Goal: Task Accomplishment & Management: Complete application form

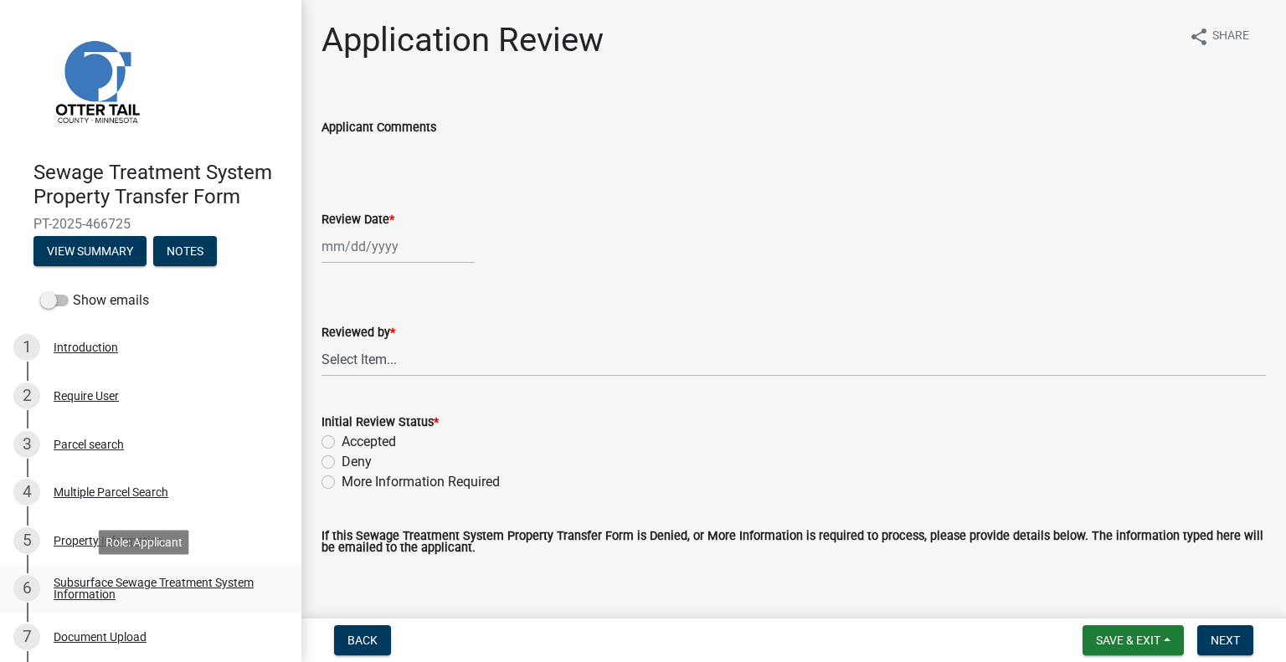
click at [131, 577] on div "Subsurface Sewage Treatment System Information" at bounding box center [164, 588] width 221 height 23
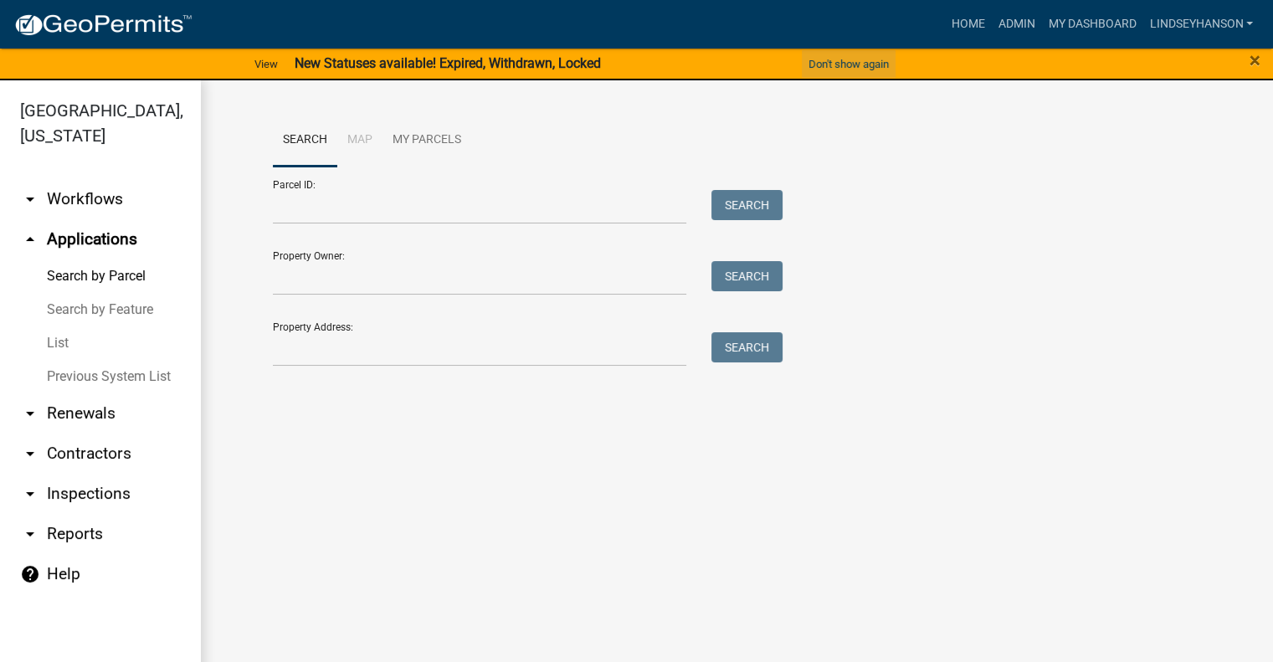
click at [816, 66] on button "Don't show again" at bounding box center [849, 64] width 94 height 28
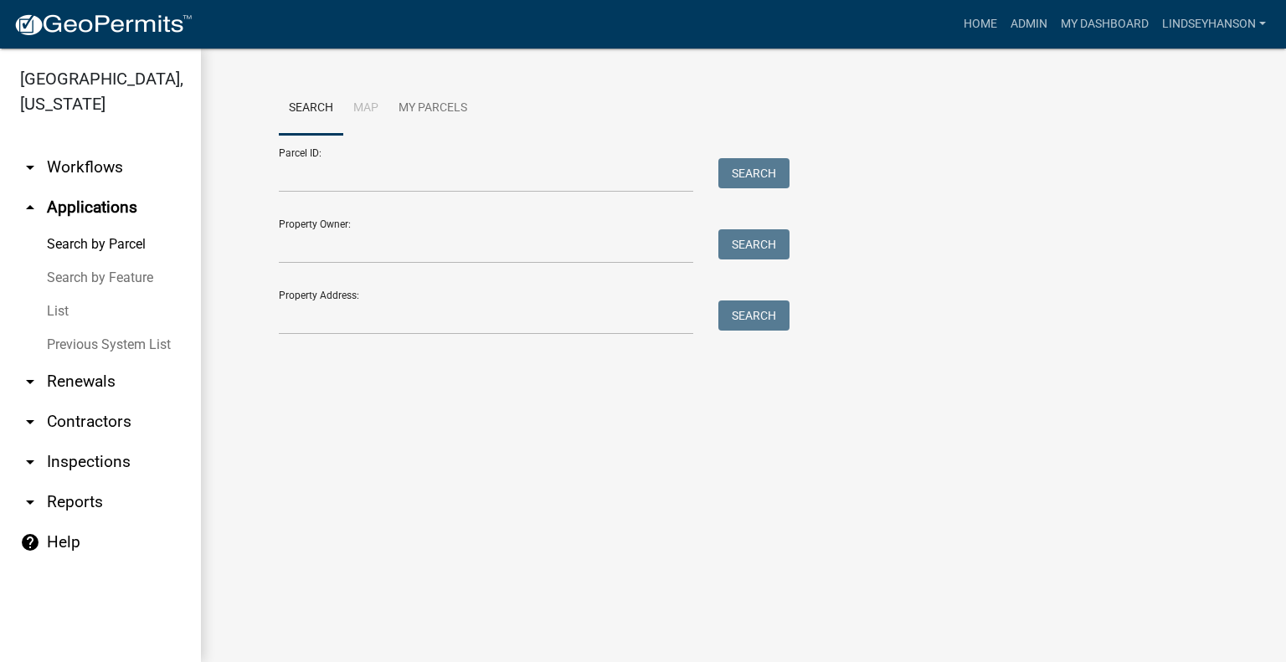
click at [110, 173] on link "arrow_drop_down Workflows" at bounding box center [100, 167] width 201 height 40
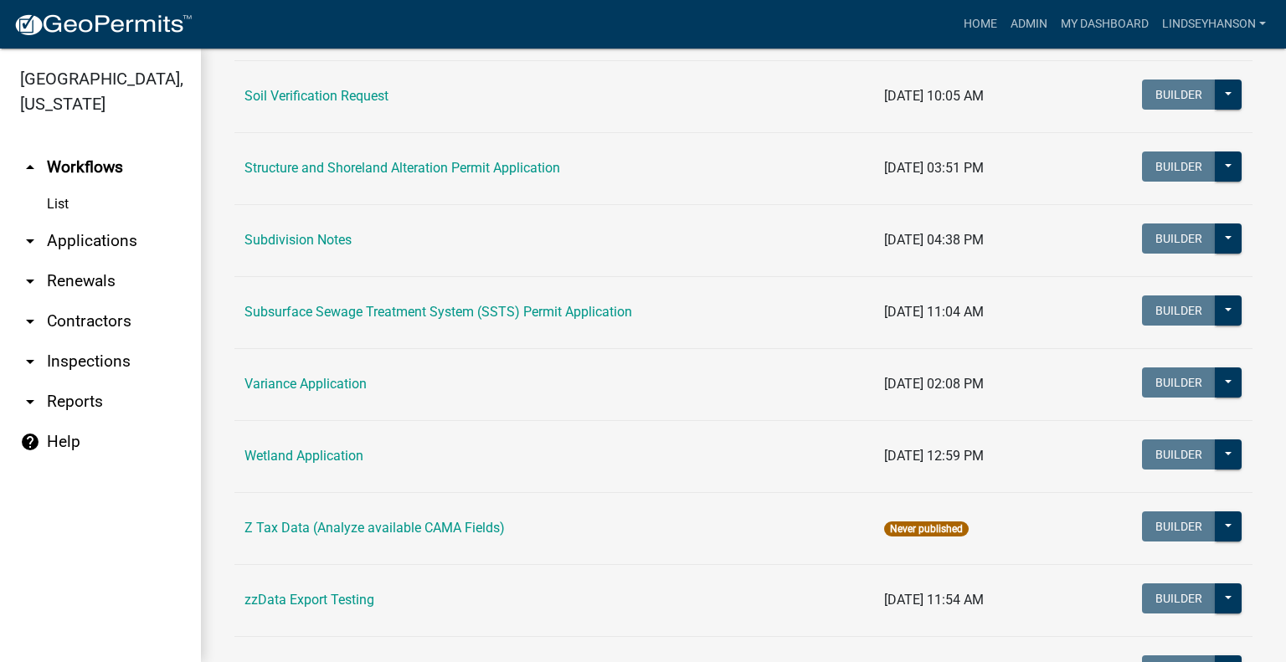
scroll to position [1095, 0]
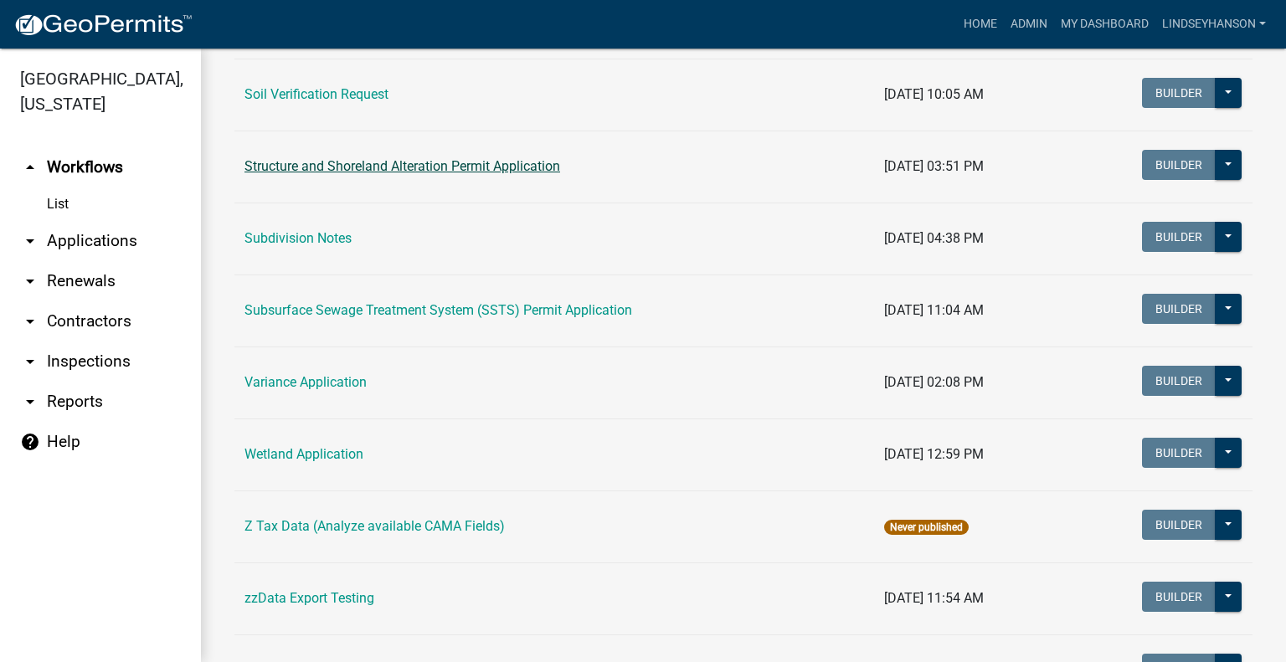
click at [492, 160] on link "Structure and Shoreland Alteration Permit Application" at bounding box center [402, 166] width 316 height 16
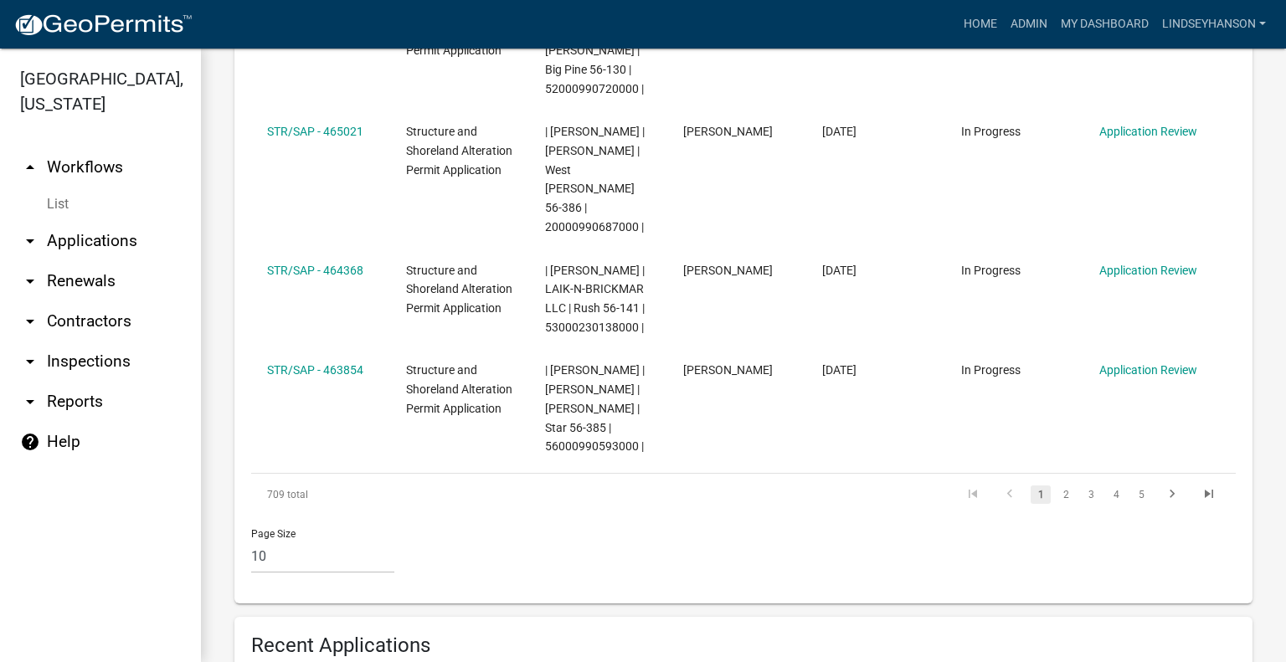
scroll to position [1335, 0]
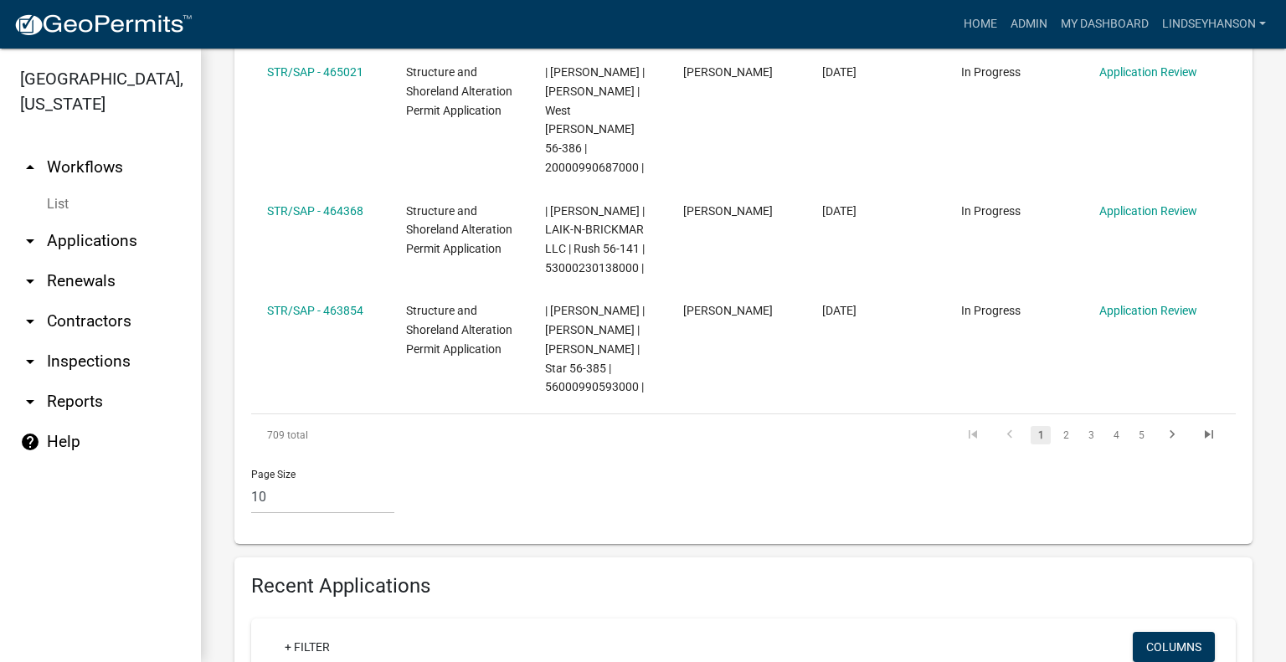
drag, startPoint x: 1262, startPoint y: 326, endPoint x: 1261, endPoint y: 341, distance: 15.1
click at [1261, 347] on div "Structure and Shoreland Alteration Permit Application APPLICATION FOR PROJECTS …" at bounding box center [743, 344] width 1085 height 3262
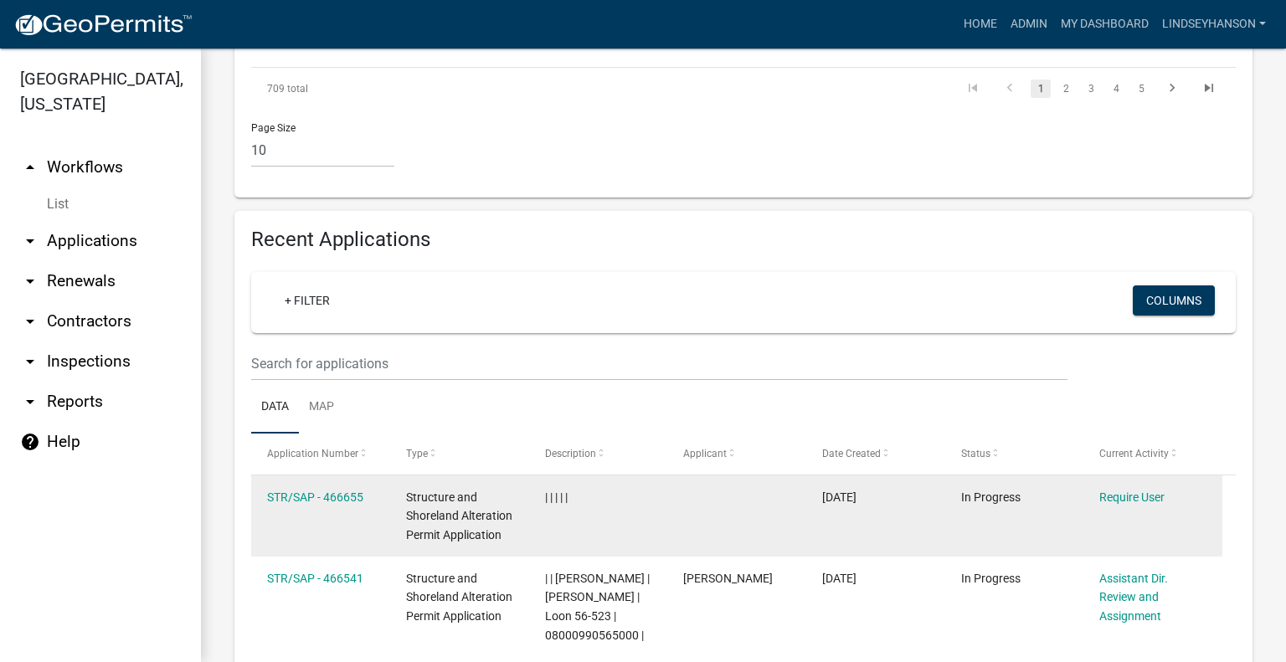
scroll to position [1763, 0]
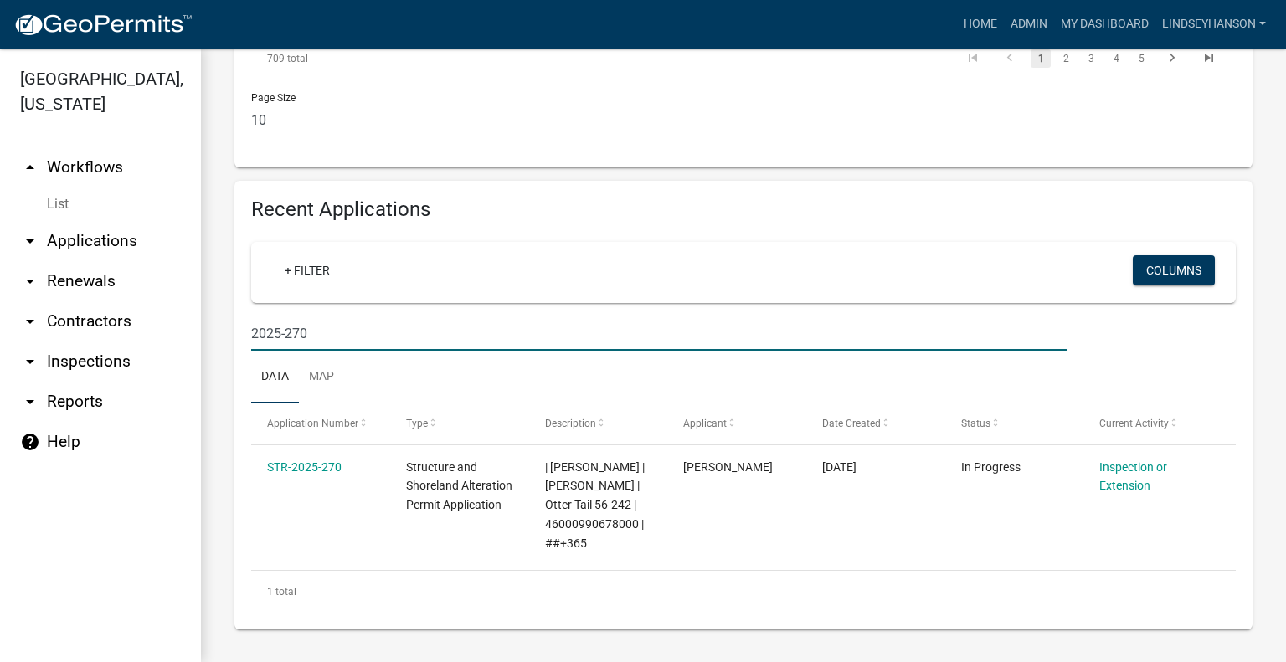
scroll to position [1712, 0]
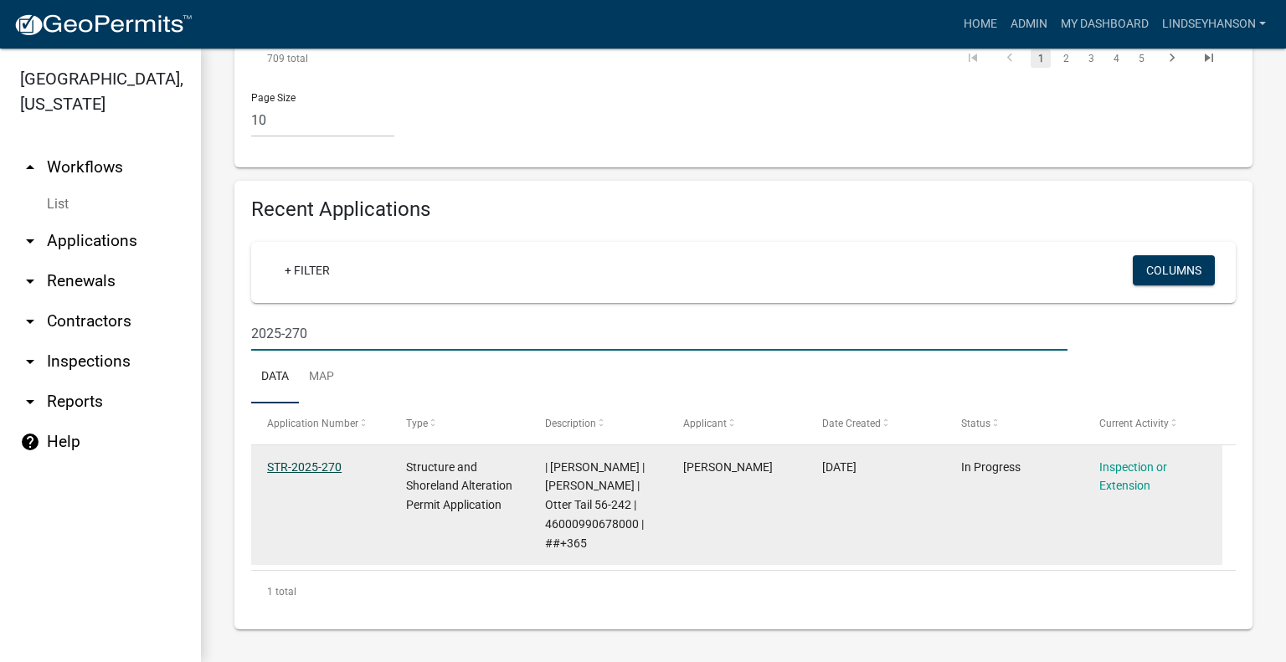
type input "2025-270"
click at [315, 460] on link "STR-2025-270" at bounding box center [304, 466] width 75 height 13
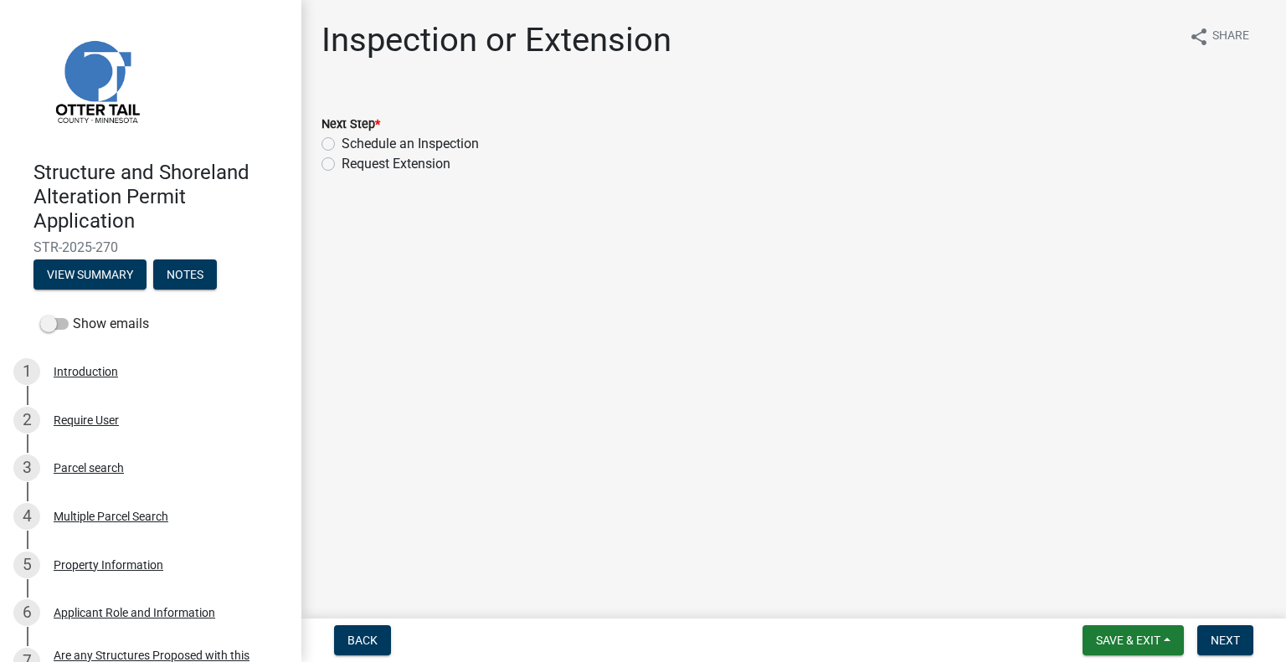
click at [430, 139] on label "Schedule an Inspection" at bounding box center [410, 144] width 137 height 20
click at [352, 139] on input "Schedule an Inspection" at bounding box center [347, 139] width 11 height 11
radio input "true"
click at [1212, 635] on span "Next" at bounding box center [1225, 640] width 29 height 13
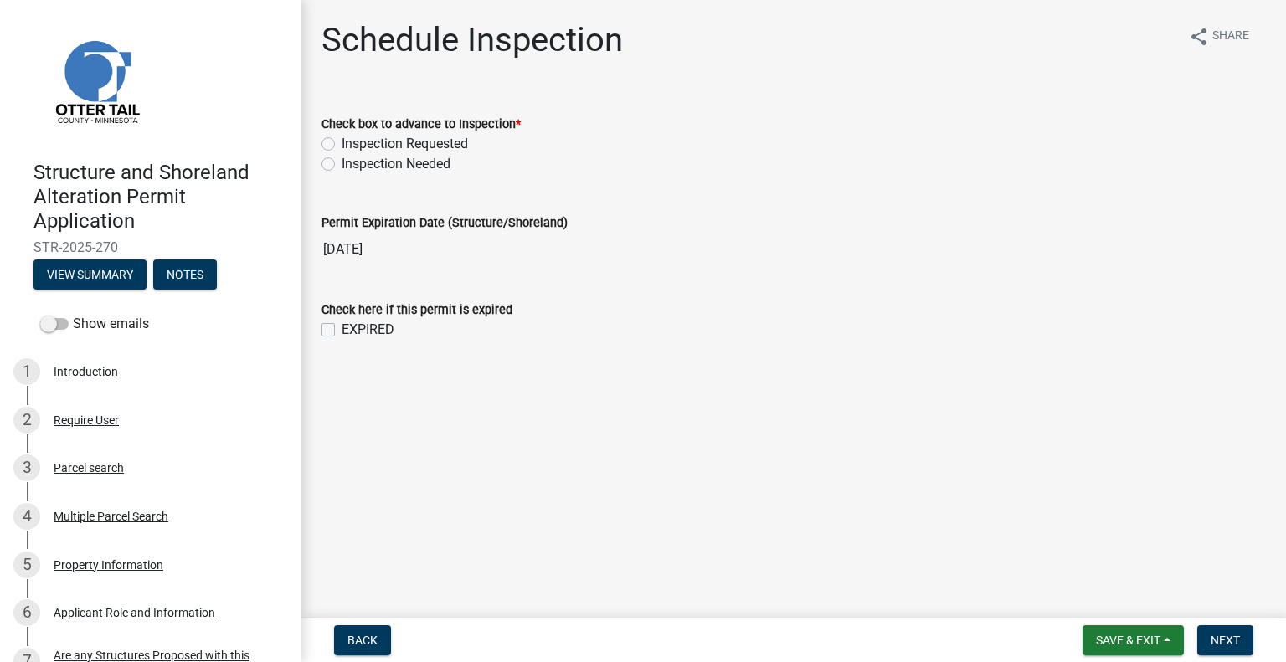
click at [419, 143] on label "Inspection Requested" at bounding box center [405, 144] width 126 height 20
click at [352, 143] on input "Inspection Requested" at bounding box center [347, 139] width 11 height 11
radio input "true"
click at [1236, 649] on button "Next" at bounding box center [1225, 640] width 56 height 30
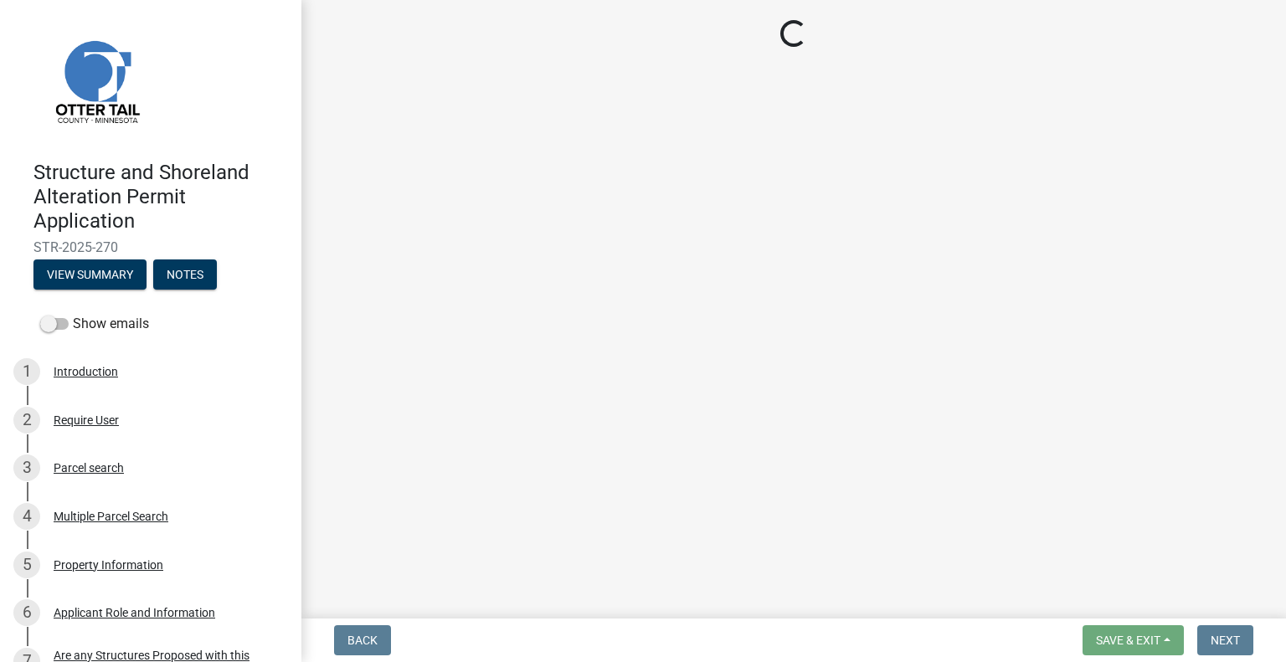
select select "710d5f49-2663-4e73-9718-d0c4e189f5ed"
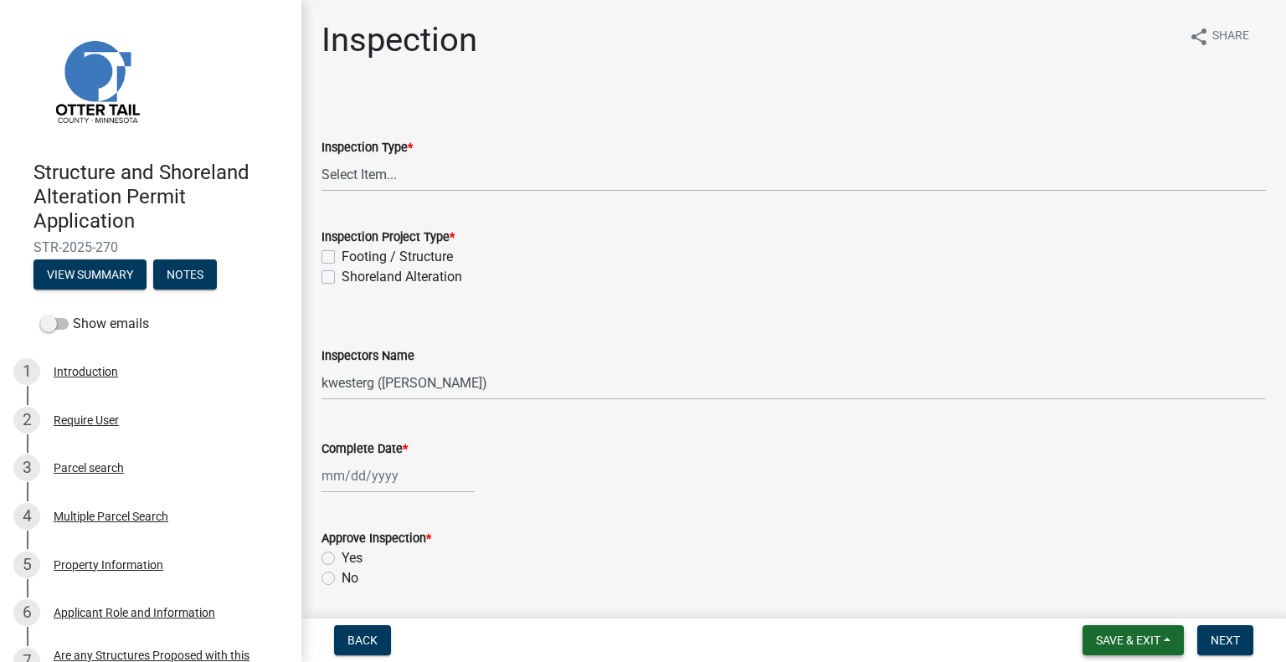
click at [1138, 639] on span "Save & Exit" at bounding box center [1128, 640] width 64 height 13
click at [1123, 603] on button "Save & Exit" at bounding box center [1117, 597] width 134 height 40
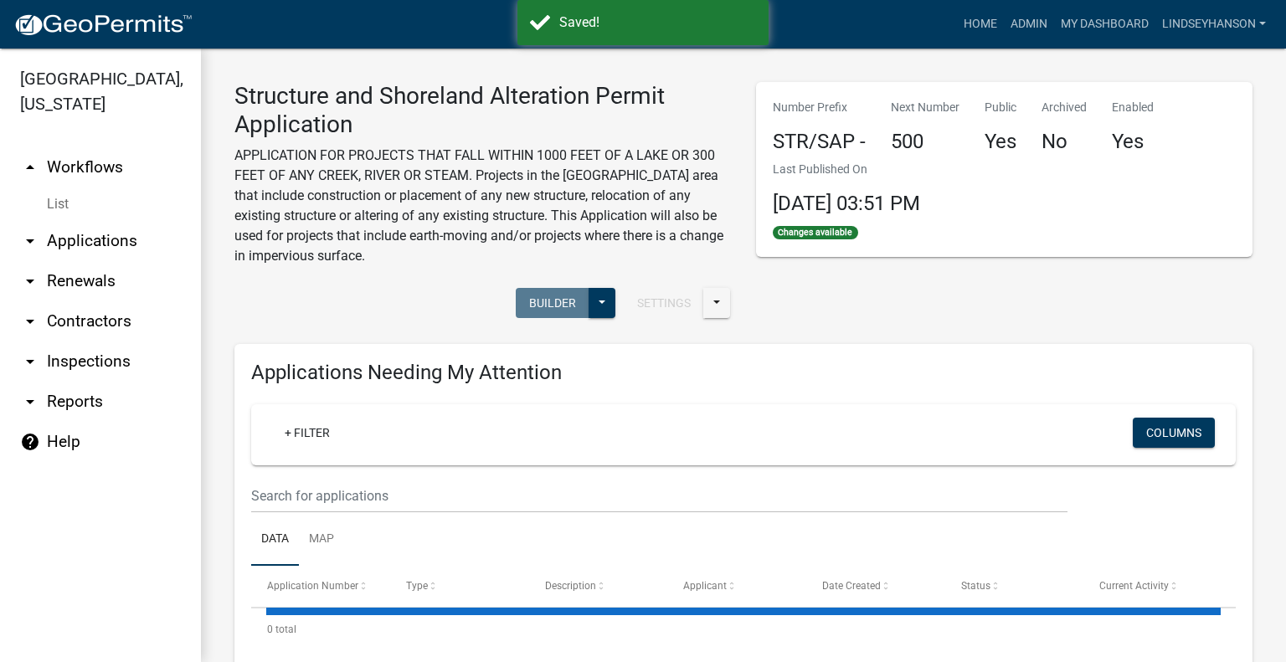
click at [102, 236] on link "arrow_drop_down Applications" at bounding box center [100, 241] width 201 height 40
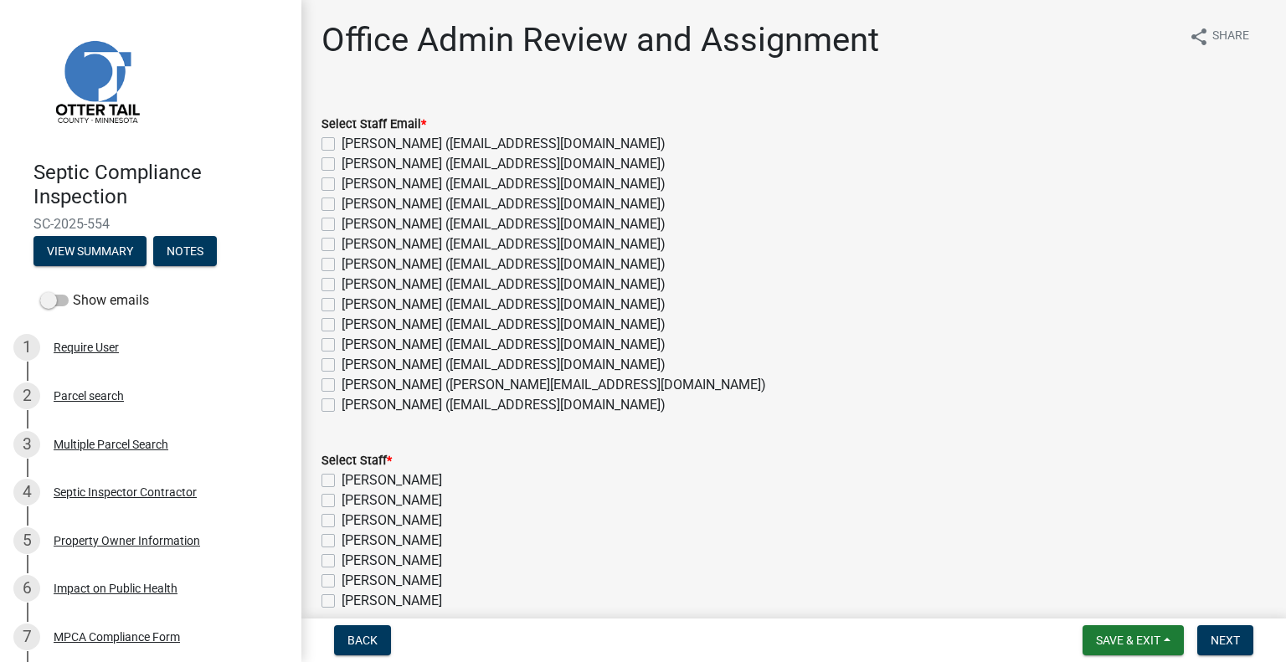
click at [399, 370] on label "Michelle Jevne (mjevne@ottertailcounty.gov)" at bounding box center [504, 365] width 324 height 20
click at [352, 366] on input "Michelle Jevne (mjevne@ottertailcounty.gov)" at bounding box center [347, 360] width 11 height 11
checkbox input "true"
checkbox input "false"
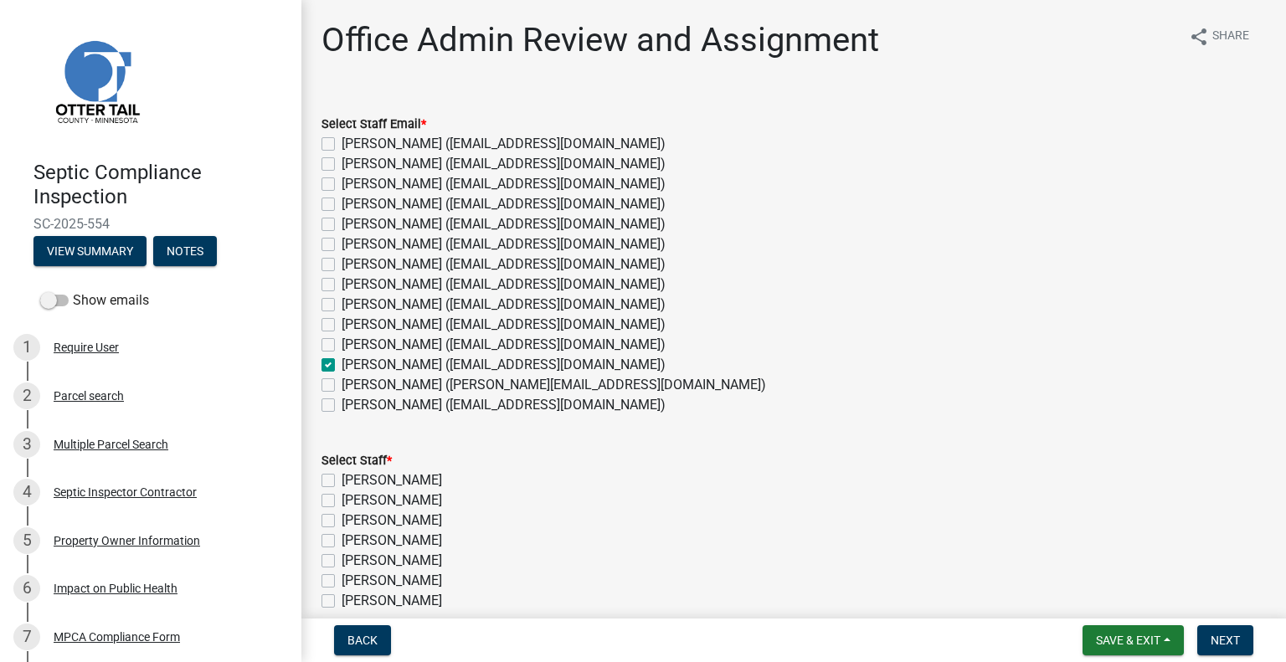
checkbox input "false"
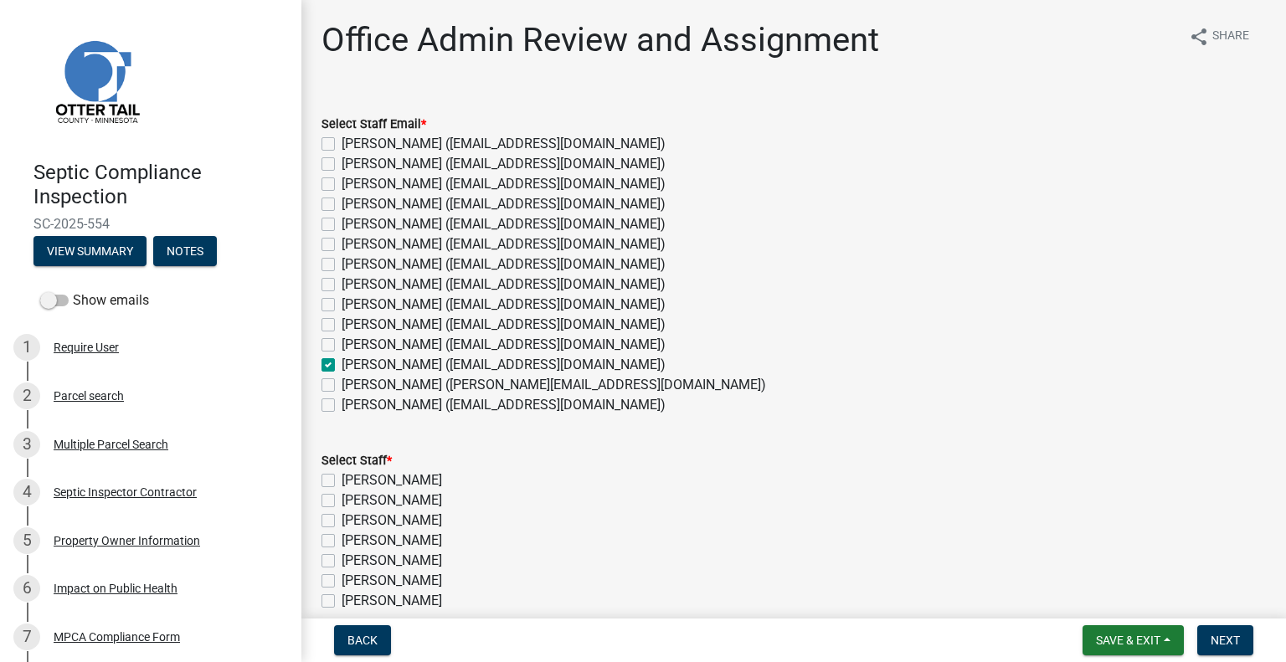
checkbox input "false"
checkbox input "true"
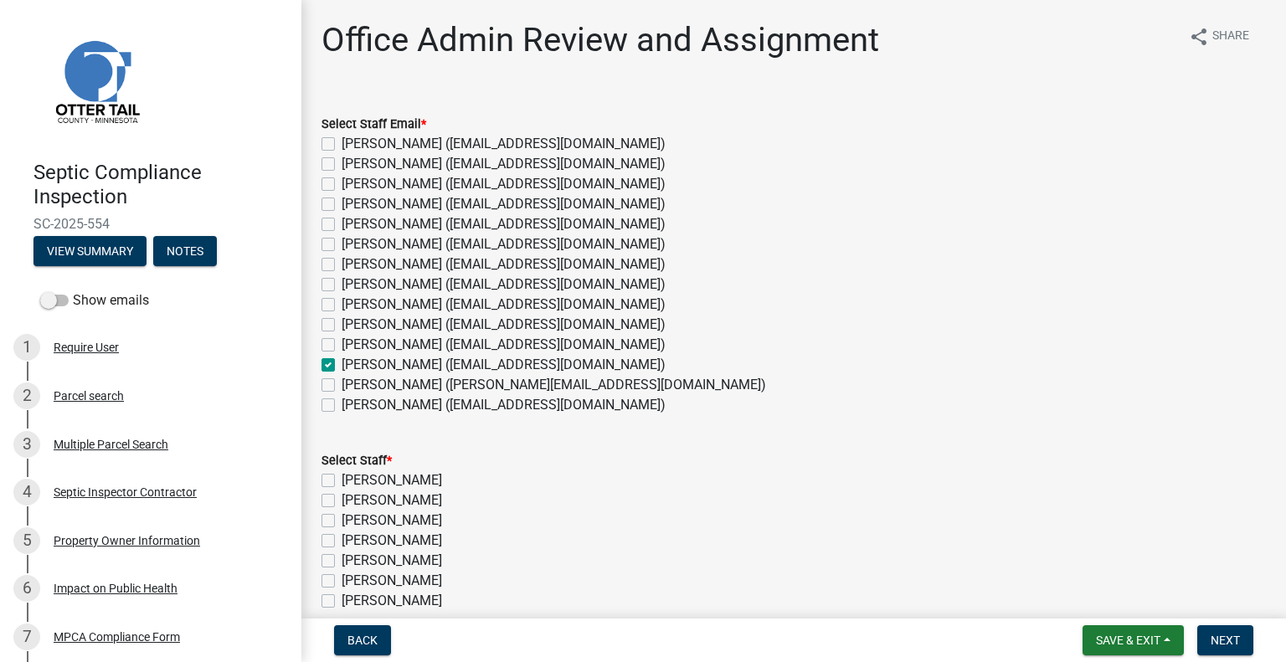
checkbox input "false"
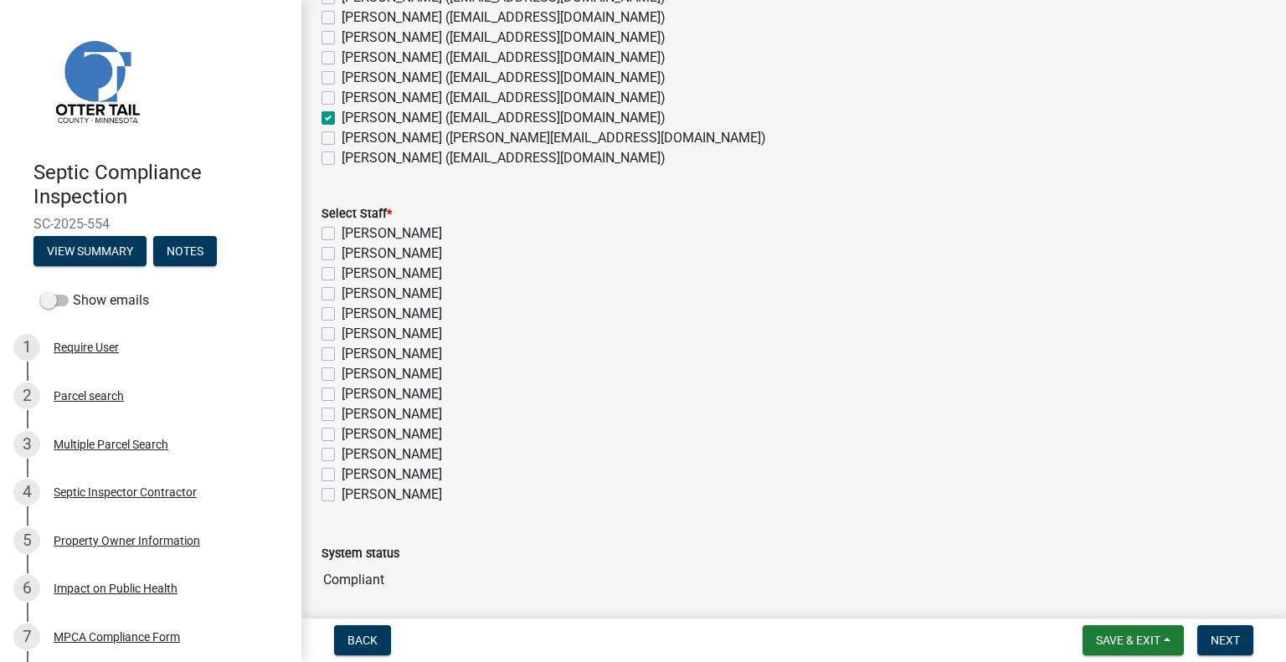
scroll to position [310, 0]
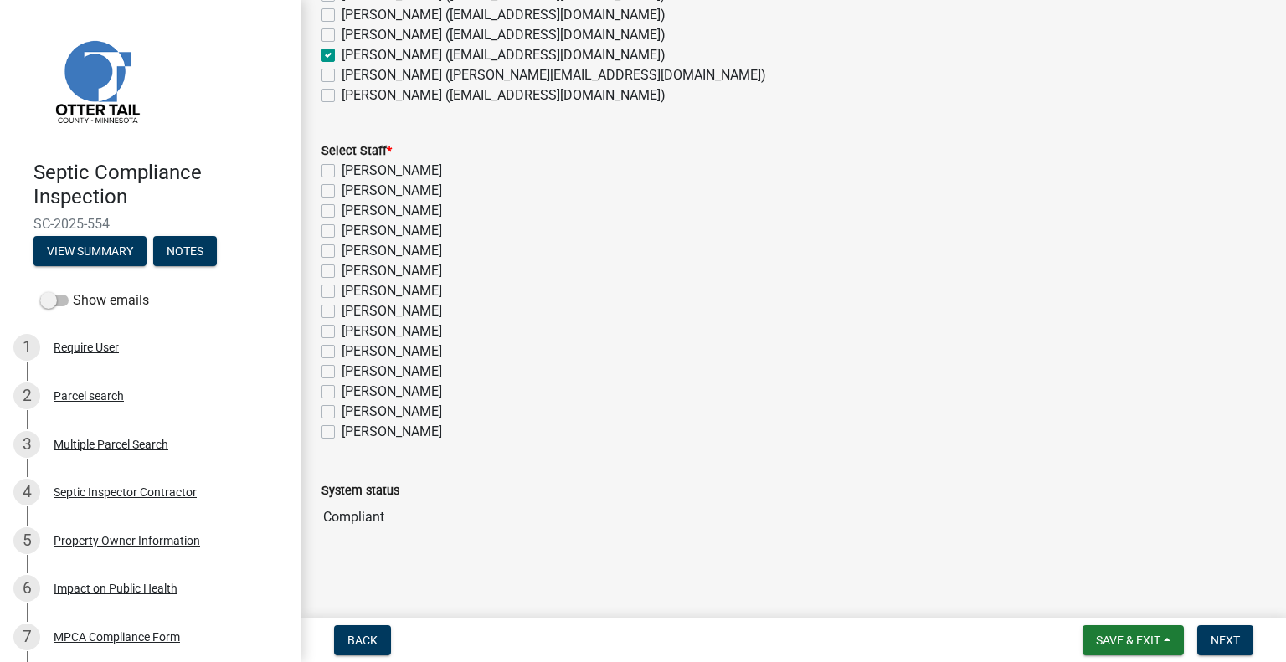
click at [424, 391] on label "Michelle Jevne" at bounding box center [392, 392] width 100 height 20
click at [352, 391] on input "Michelle Jevne" at bounding box center [347, 387] width 11 height 11
checkbox input "true"
checkbox input "false"
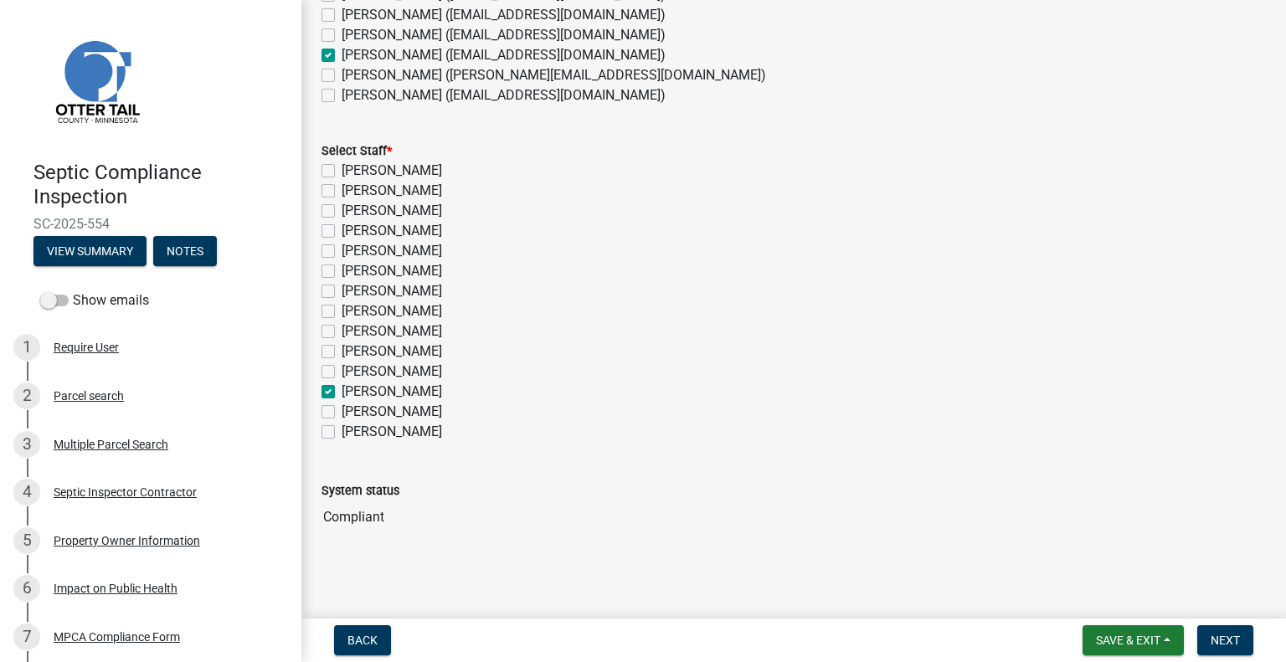
checkbox input "false"
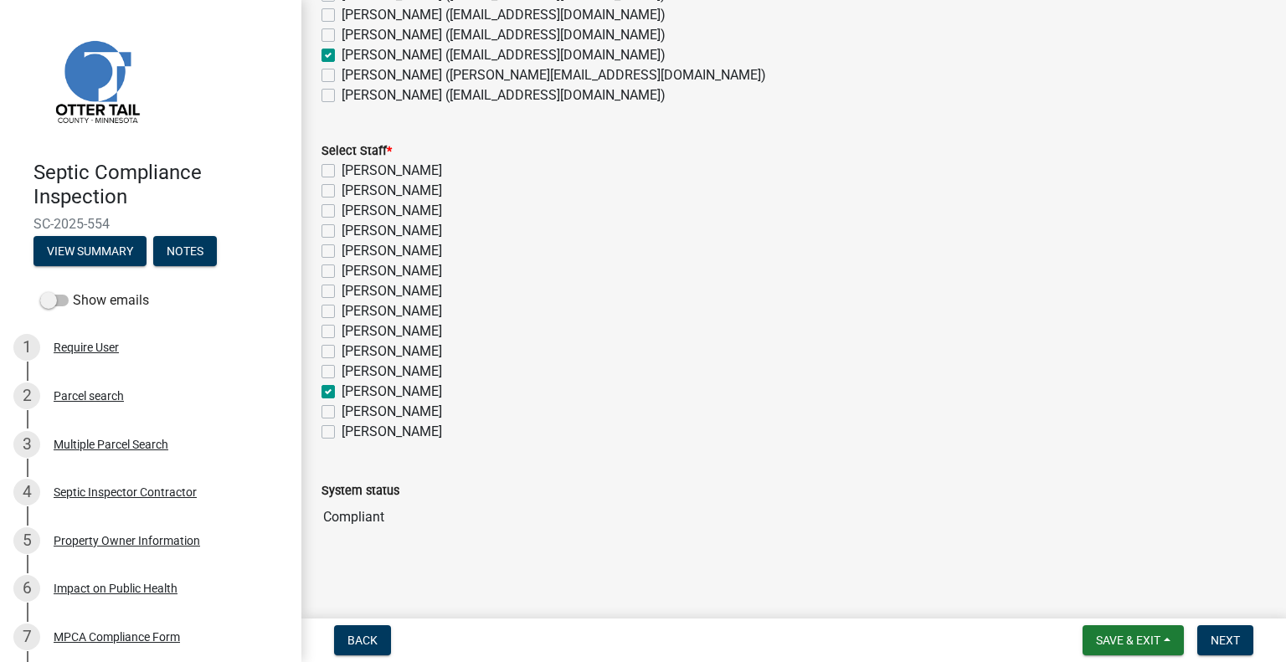
checkbox input "false"
checkbox input "true"
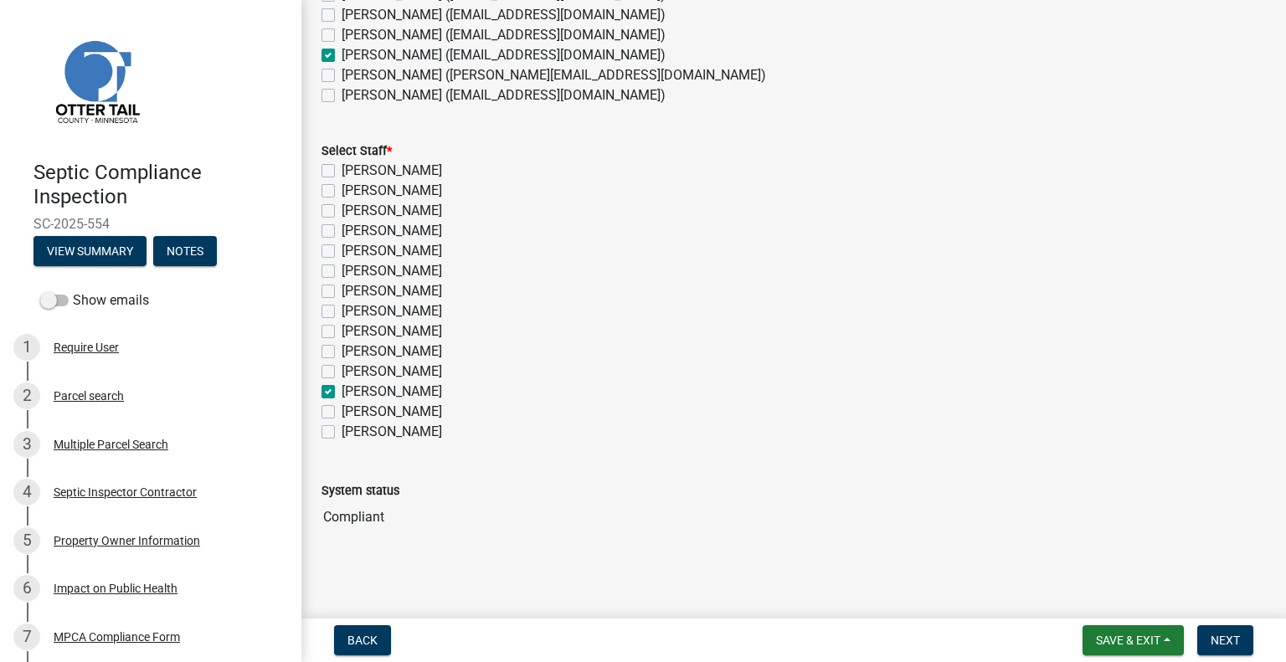
checkbox input "false"
click at [1206, 633] on button "Next" at bounding box center [1225, 640] width 56 height 30
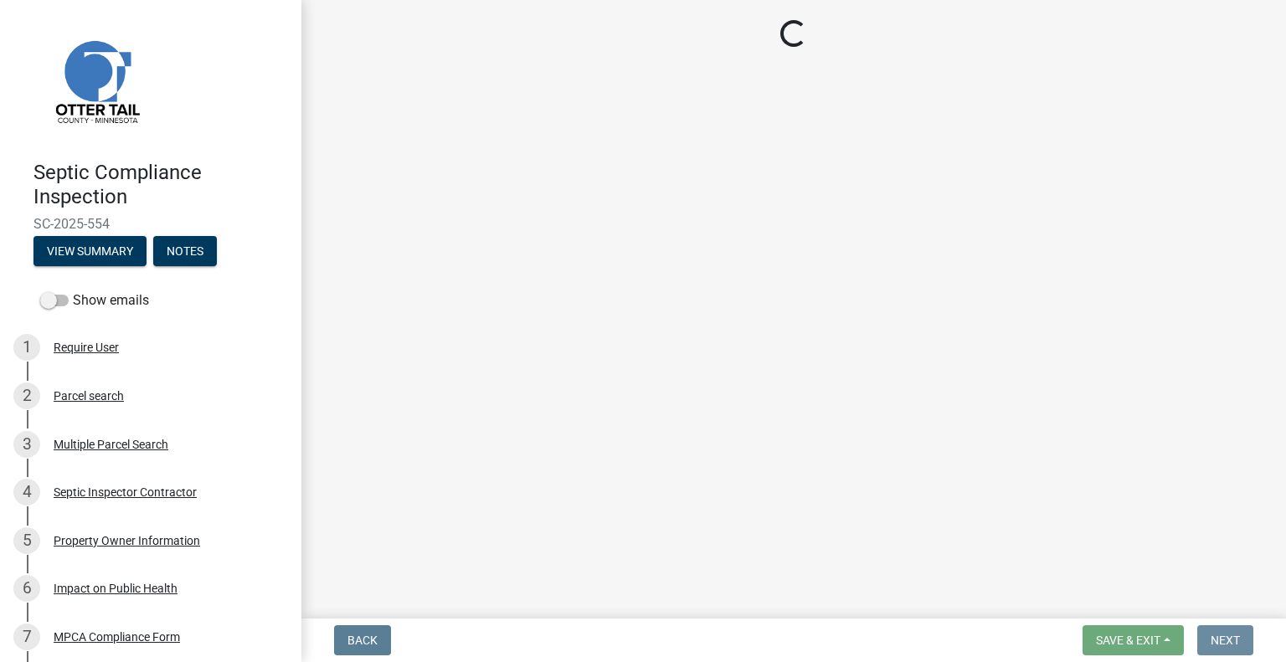
scroll to position [0, 0]
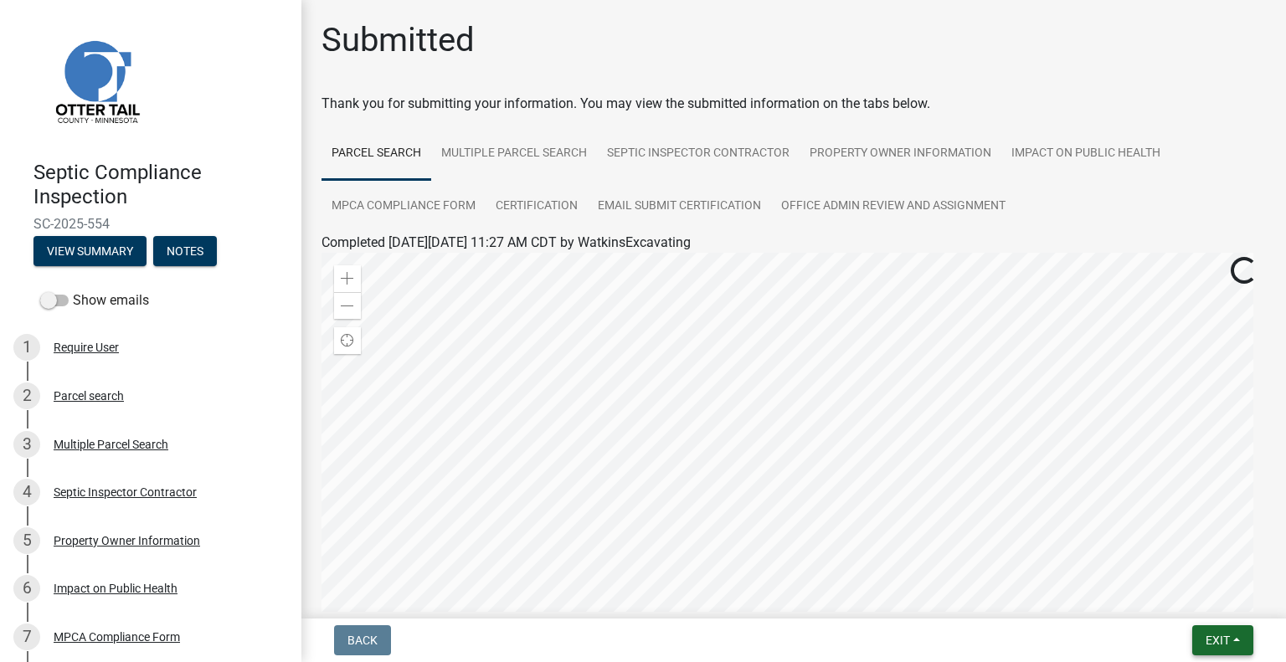
click at [1222, 650] on button "Exit" at bounding box center [1222, 640] width 61 height 30
click at [1182, 608] on button "Save & Exit" at bounding box center [1187, 597] width 134 height 40
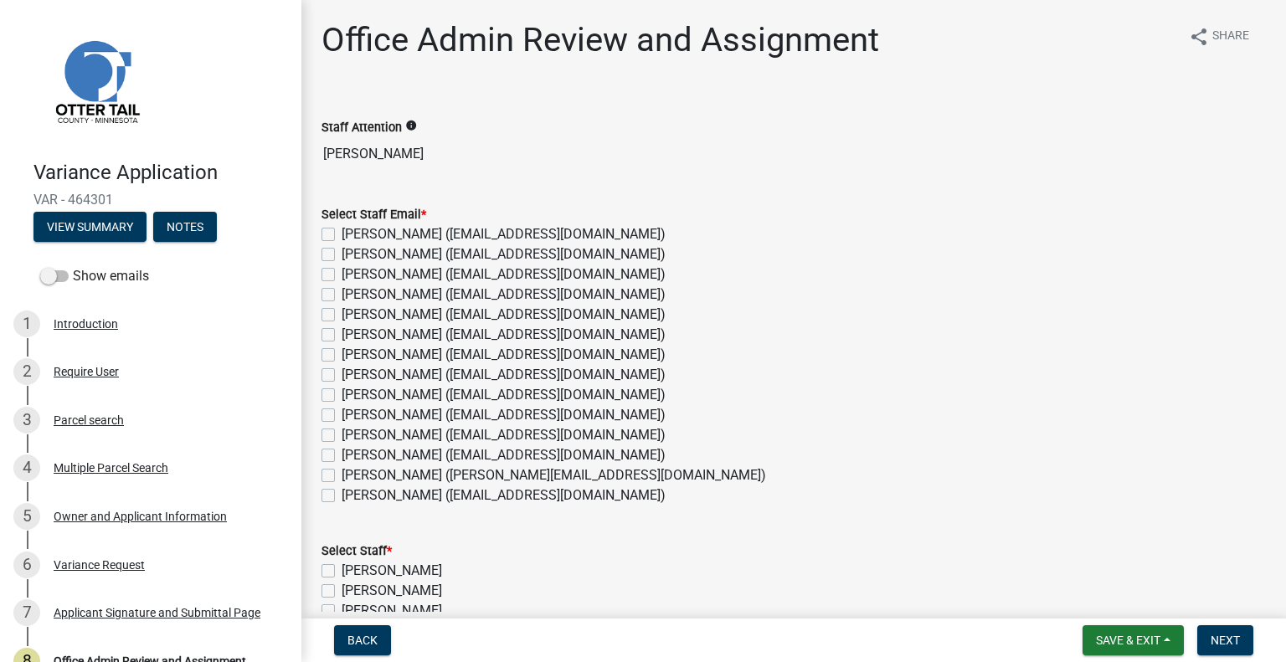
click at [375, 255] on label "Amy Busko (abusko@ottertailcounty.gov)" at bounding box center [504, 254] width 324 height 20
click at [352, 255] on input "Amy Busko (abusko@ottertailcounty.gov)" at bounding box center [347, 249] width 11 height 11
checkbox input "true"
checkbox input "false"
checkbox input "true"
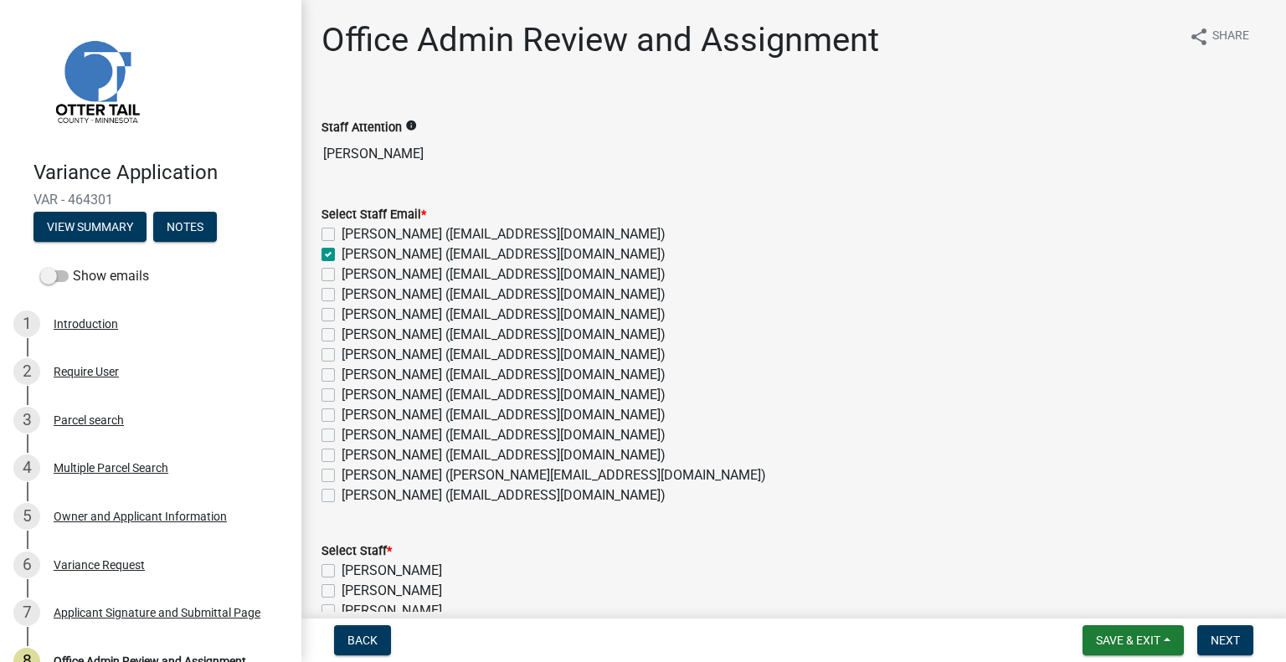
checkbox input "false"
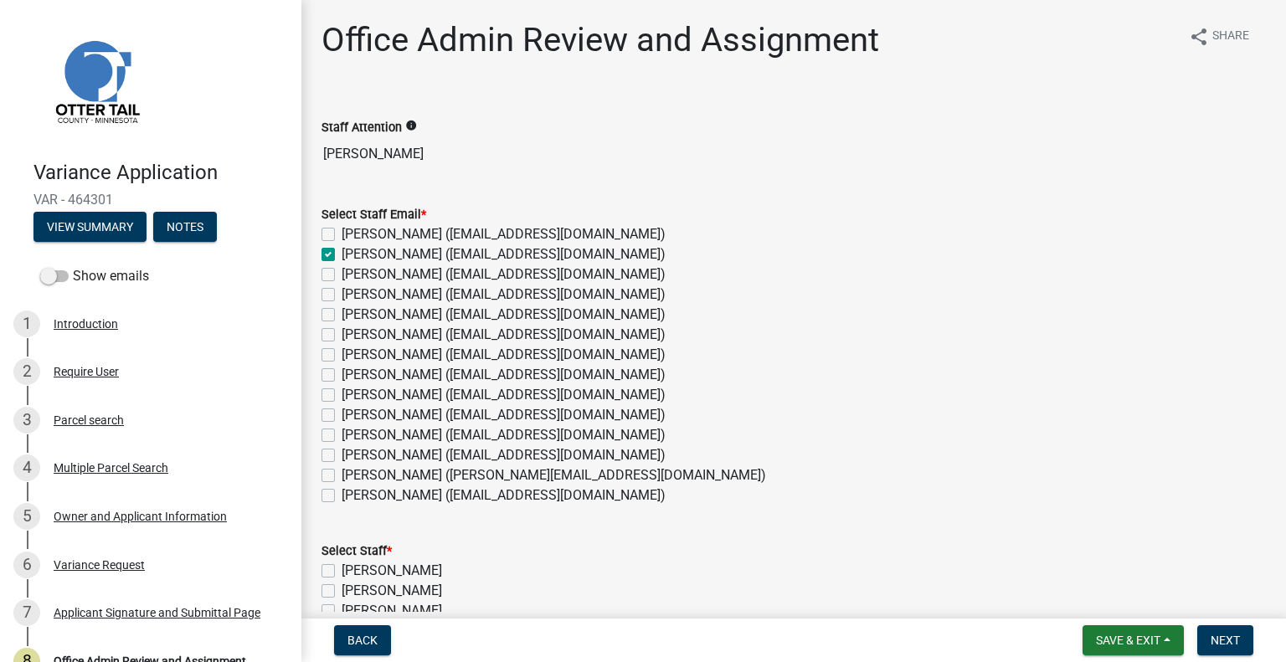
checkbox input "false"
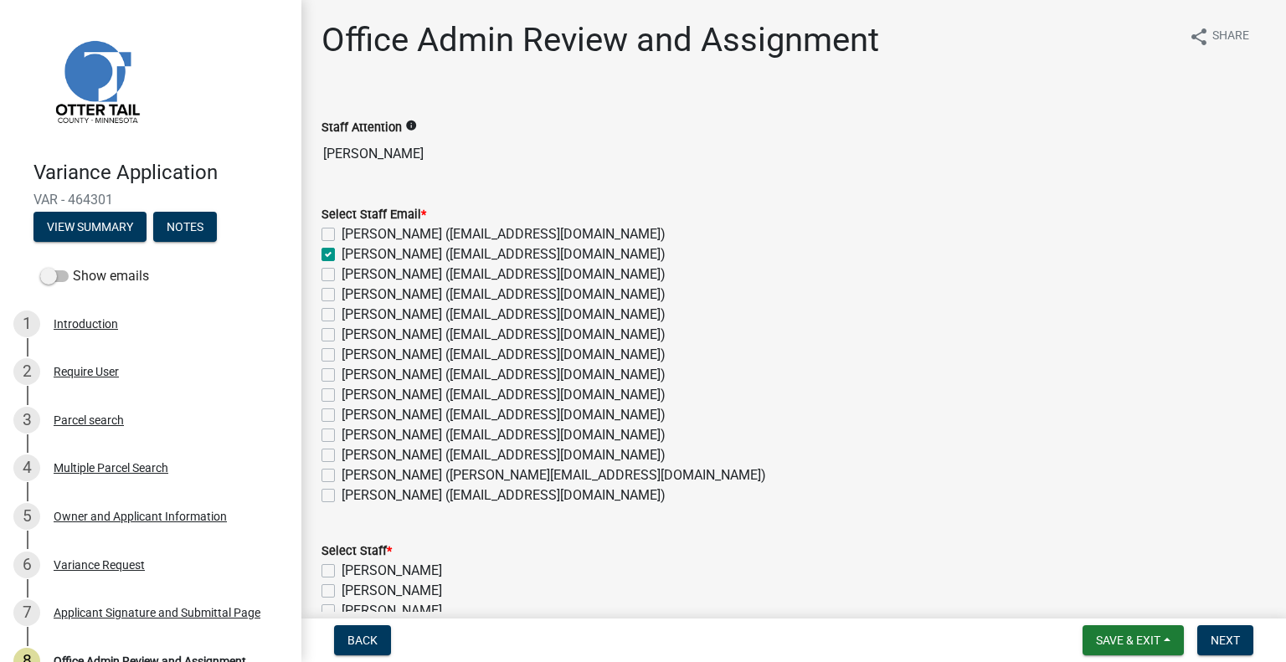
checkbox input "false"
click at [373, 317] on label "Chris LeClair (cleclair@ottertailcounty.gov)" at bounding box center [504, 315] width 324 height 20
click at [352, 316] on input "Chris LeClair (cleclair@ottertailcounty.gov)" at bounding box center [347, 310] width 11 height 11
checkbox input "true"
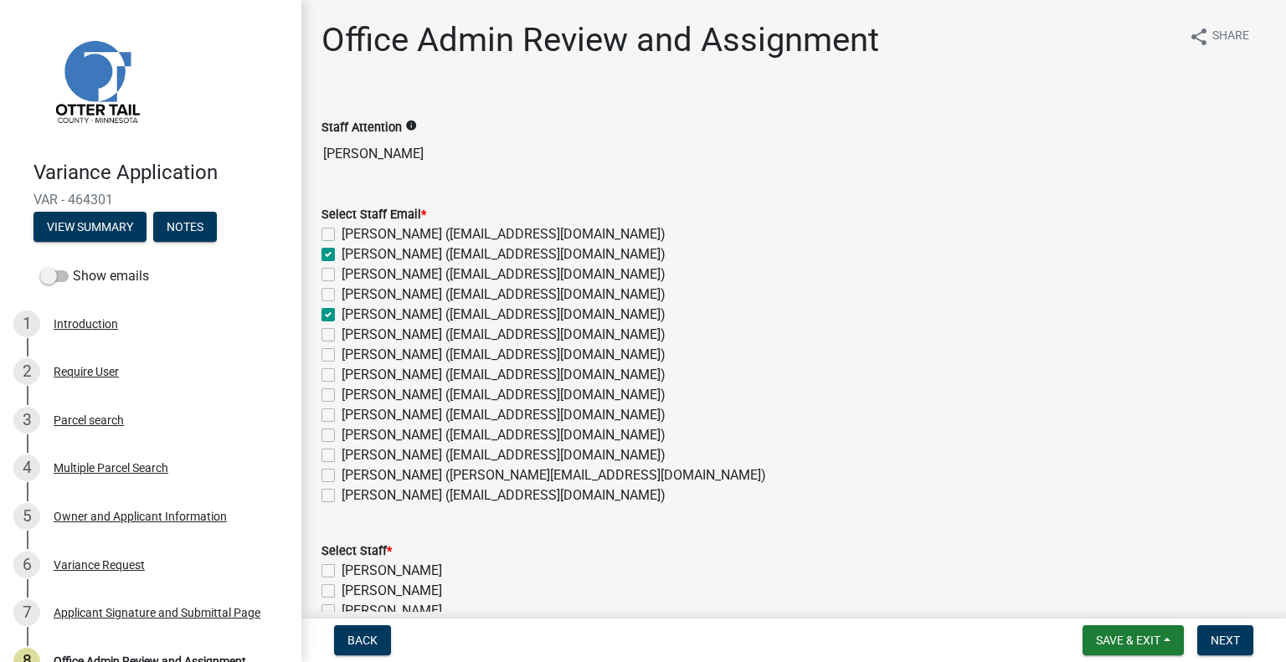
checkbox input "false"
checkbox input "true"
checkbox input "false"
checkbox input "true"
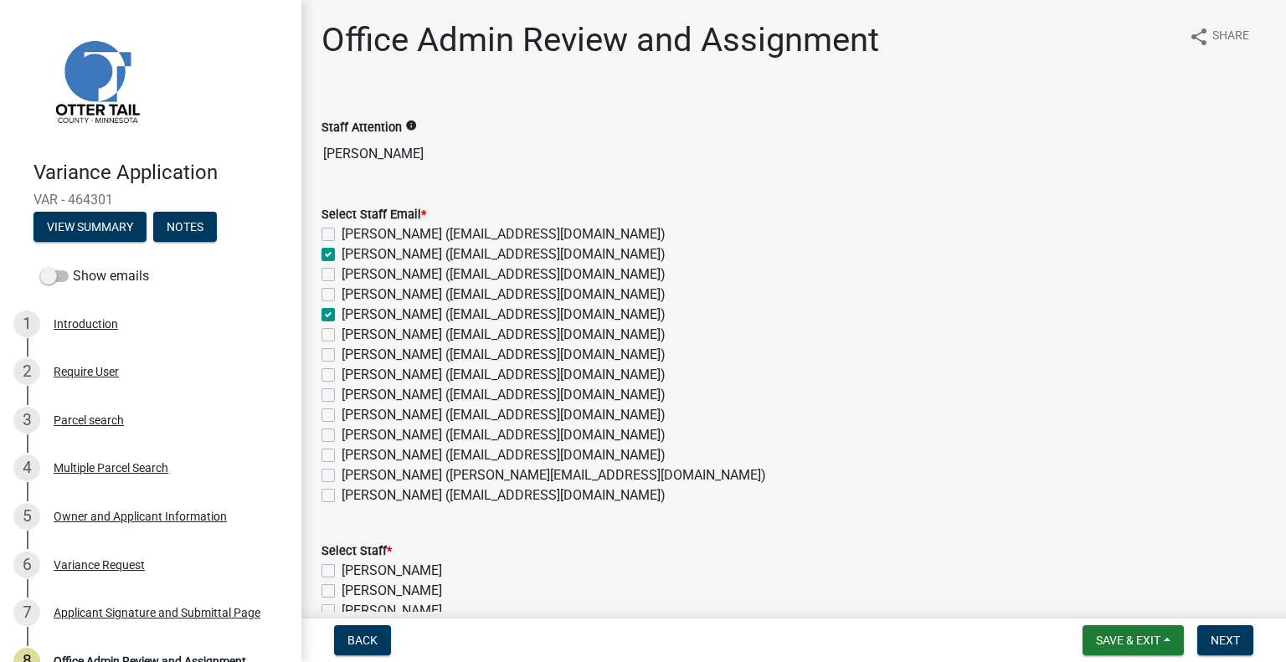
checkbox input "false"
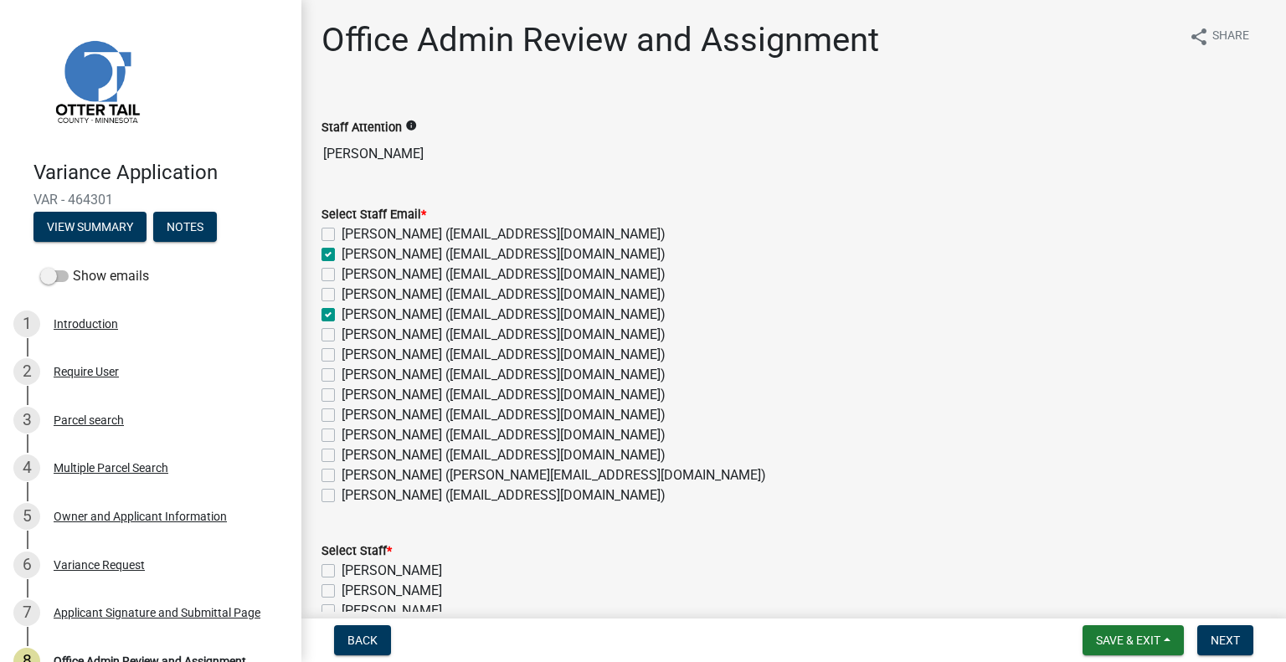
checkbox input "false"
click at [354, 414] on label "[PERSON_NAME] ([EMAIL_ADDRESS][DOMAIN_NAME])" at bounding box center [504, 415] width 324 height 20
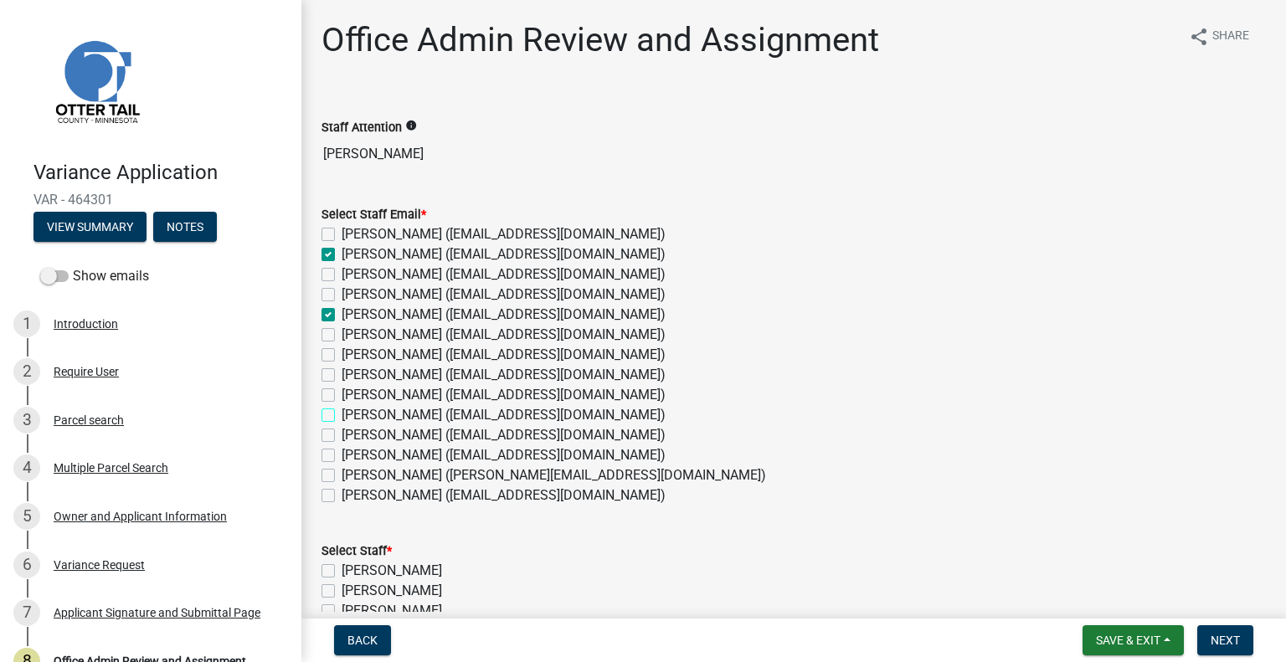
click at [352, 414] on input "[PERSON_NAME] ([EMAIL_ADDRESS][DOMAIN_NAME])" at bounding box center [347, 410] width 11 height 11
checkbox input "true"
checkbox input "false"
checkbox input "true"
checkbox input "false"
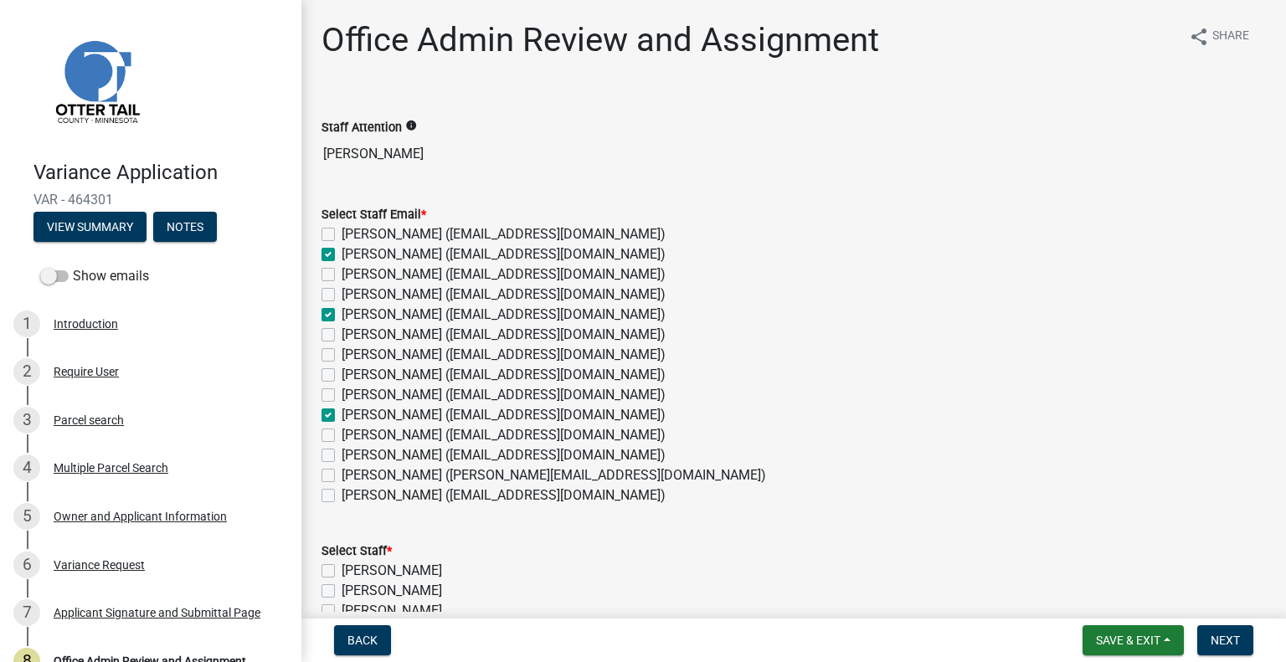
checkbox input "false"
checkbox input "true"
checkbox input "false"
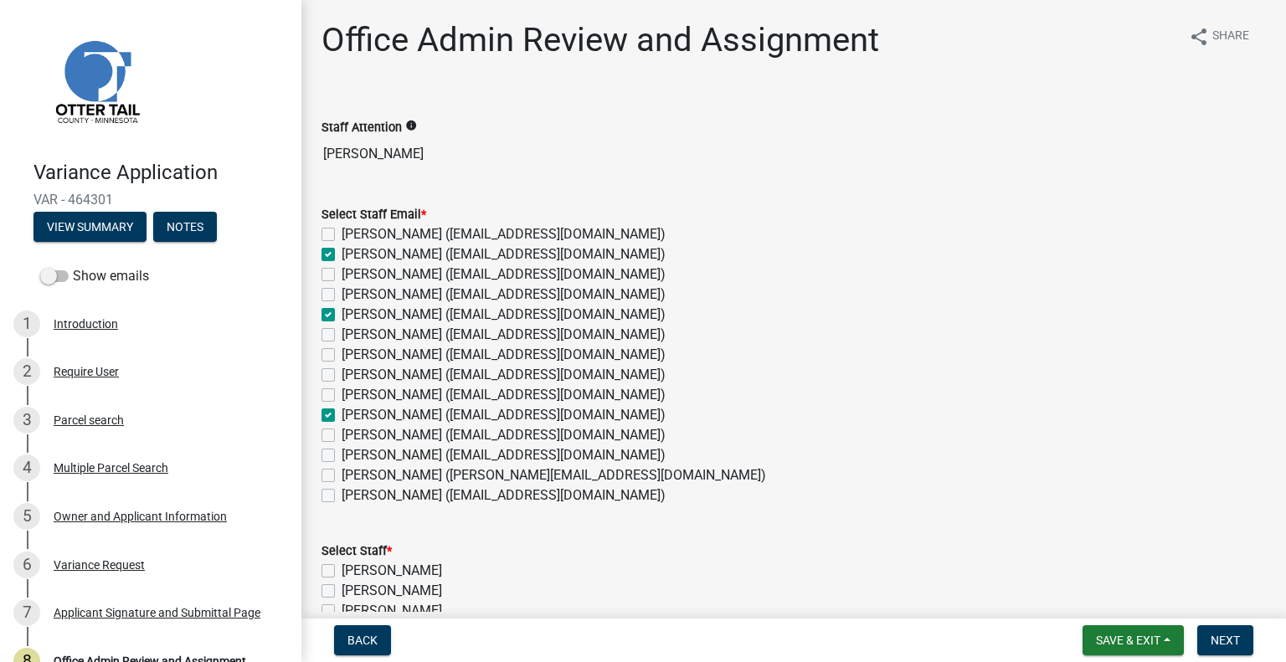
checkbox input "false"
checkbox input "true"
checkbox input "false"
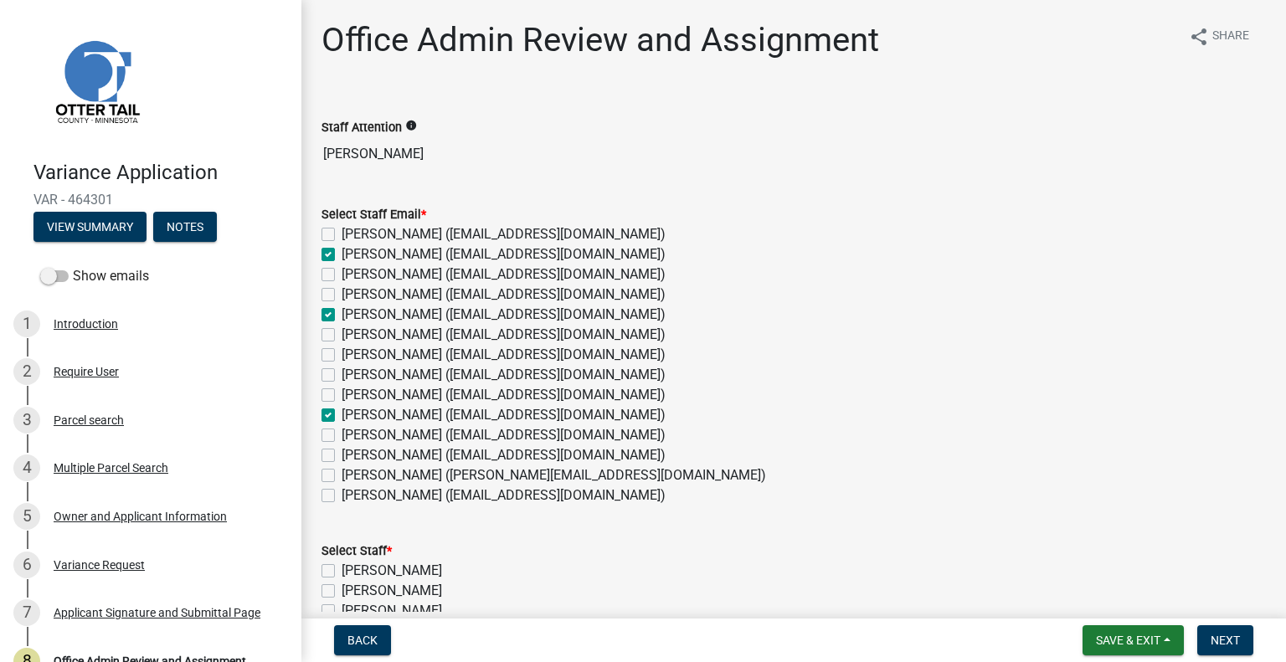
checkbox input "false"
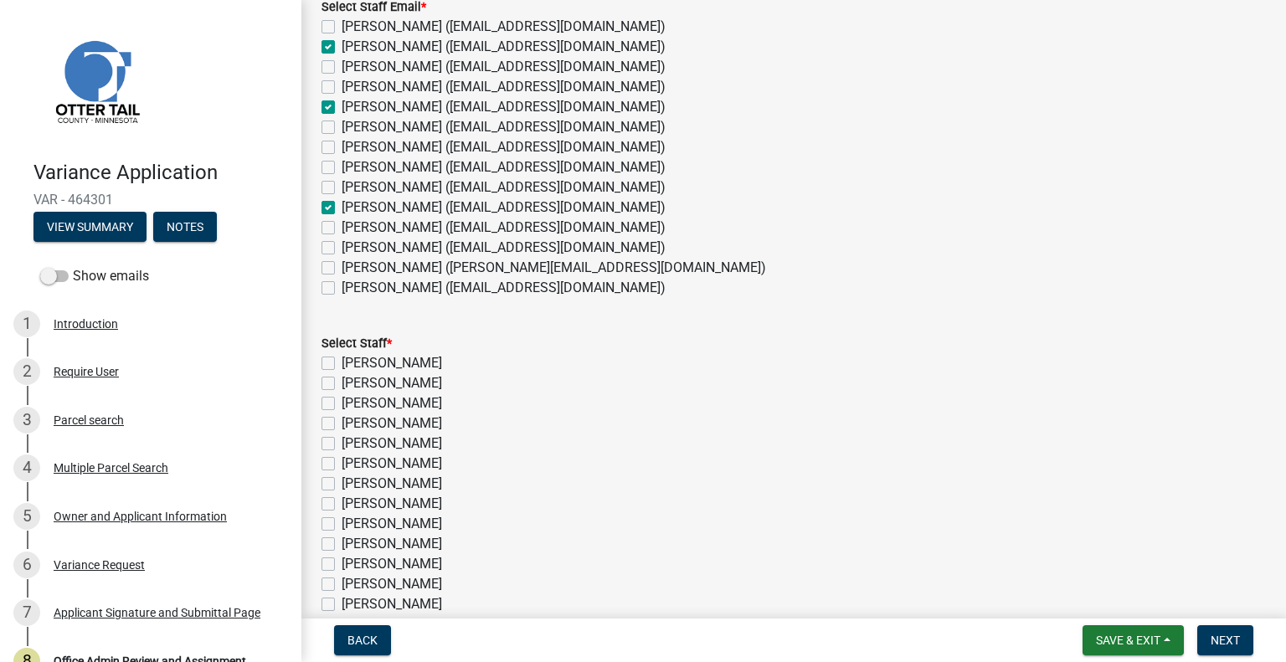
scroll to position [310, 0]
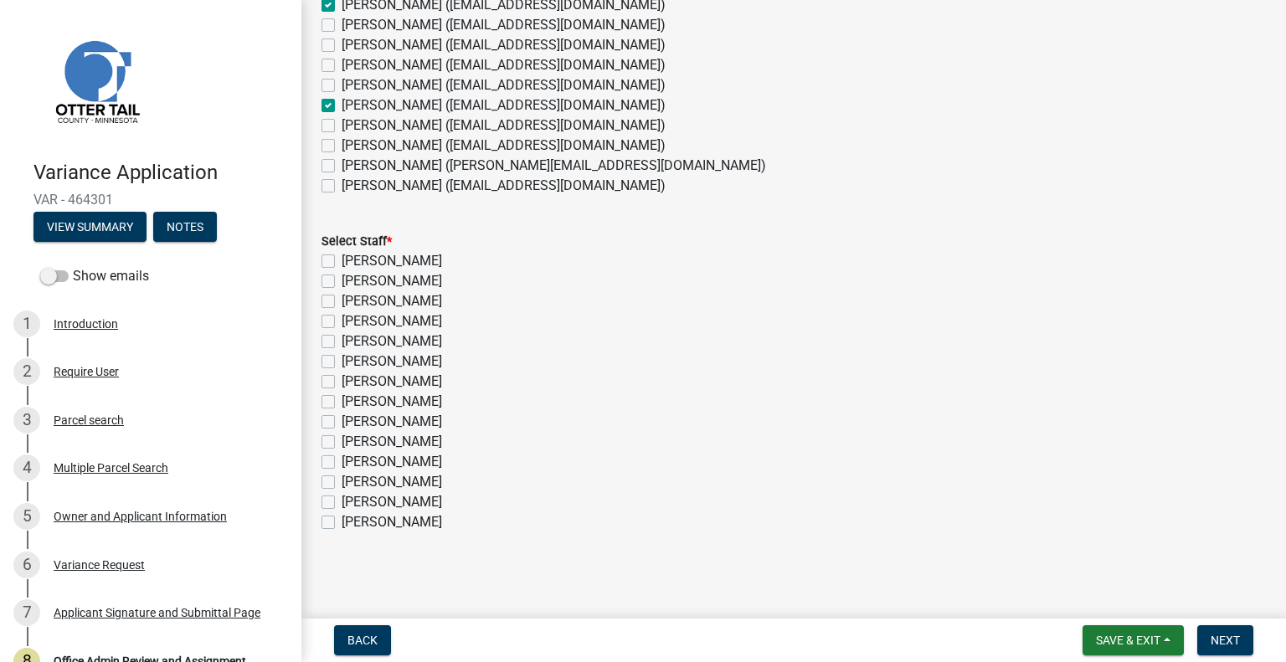
click at [355, 277] on label "[PERSON_NAME]" at bounding box center [392, 281] width 100 height 20
click at [352, 277] on input "[PERSON_NAME]" at bounding box center [347, 276] width 11 height 11
checkbox input "true"
checkbox input "false"
checkbox input "true"
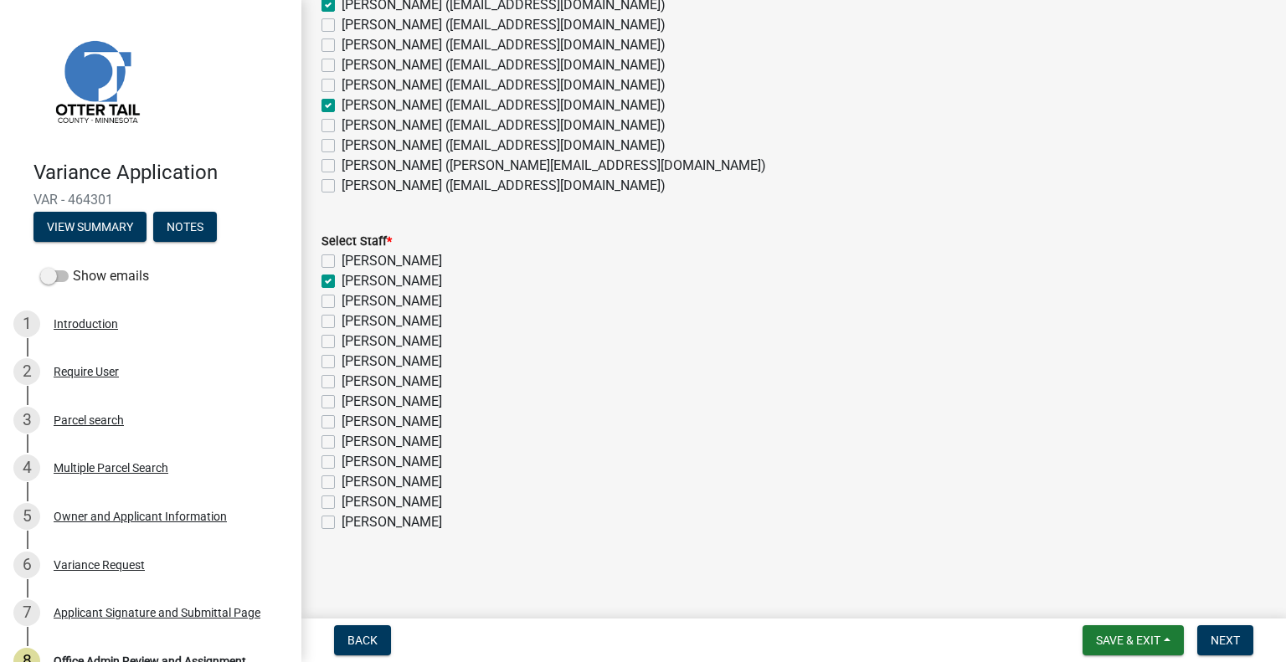
checkbox input "false"
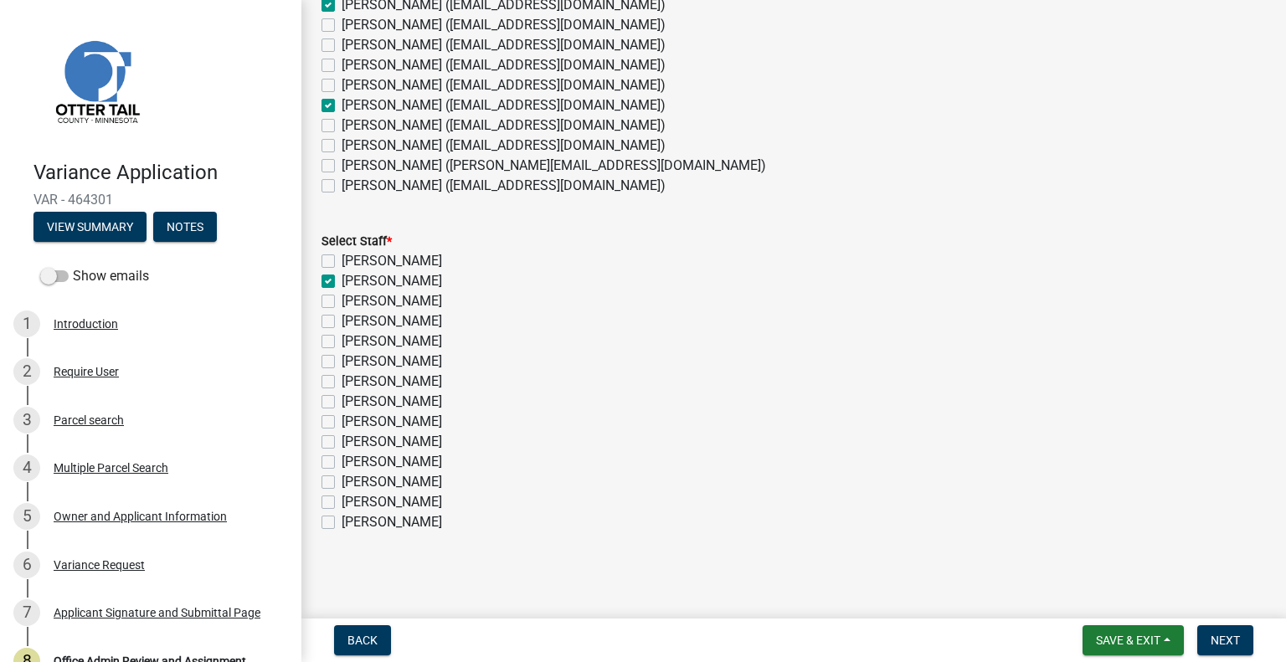
checkbox input "false"
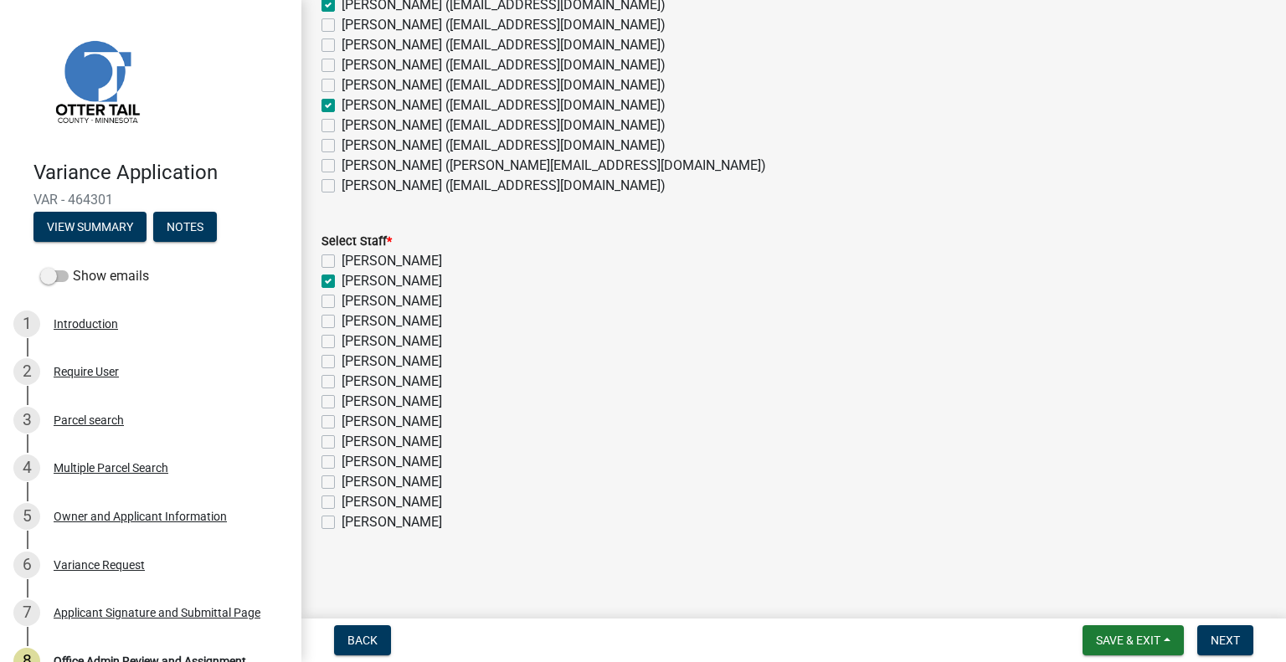
checkbox input "false"
click at [419, 338] on label "[PERSON_NAME]" at bounding box center [392, 342] width 100 height 20
click at [352, 338] on input "[PERSON_NAME]" at bounding box center [347, 337] width 11 height 11
checkbox input "true"
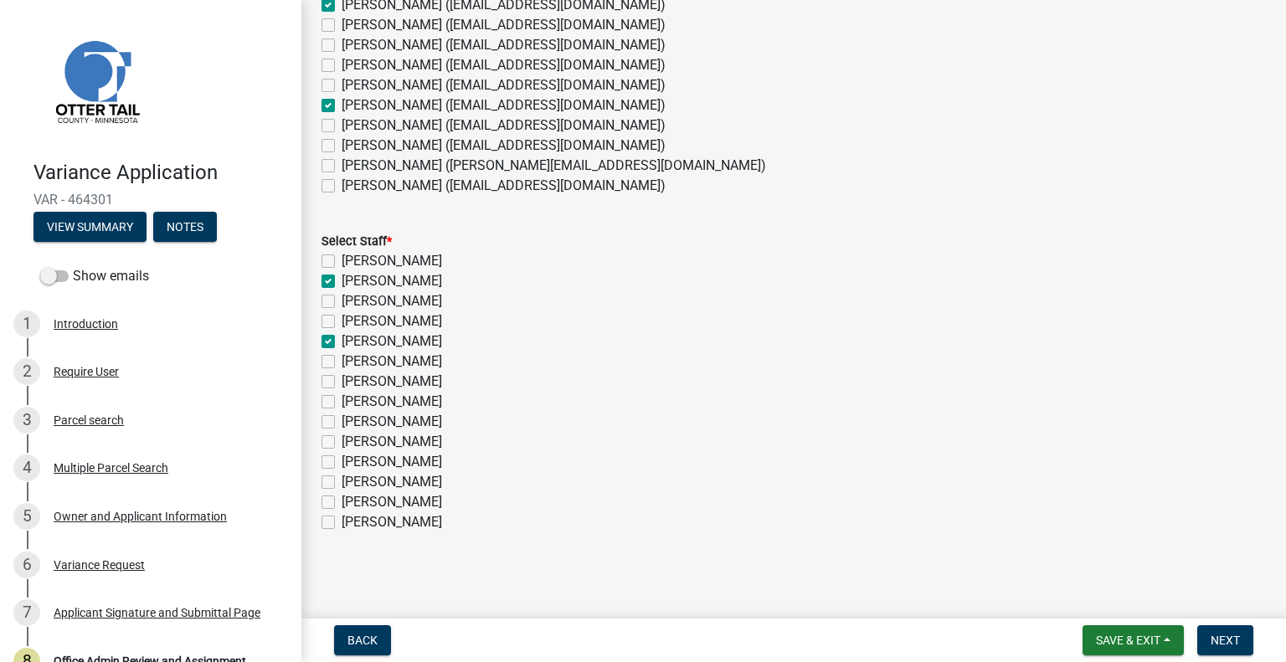
checkbox input "false"
checkbox input "true"
checkbox input "false"
checkbox input "true"
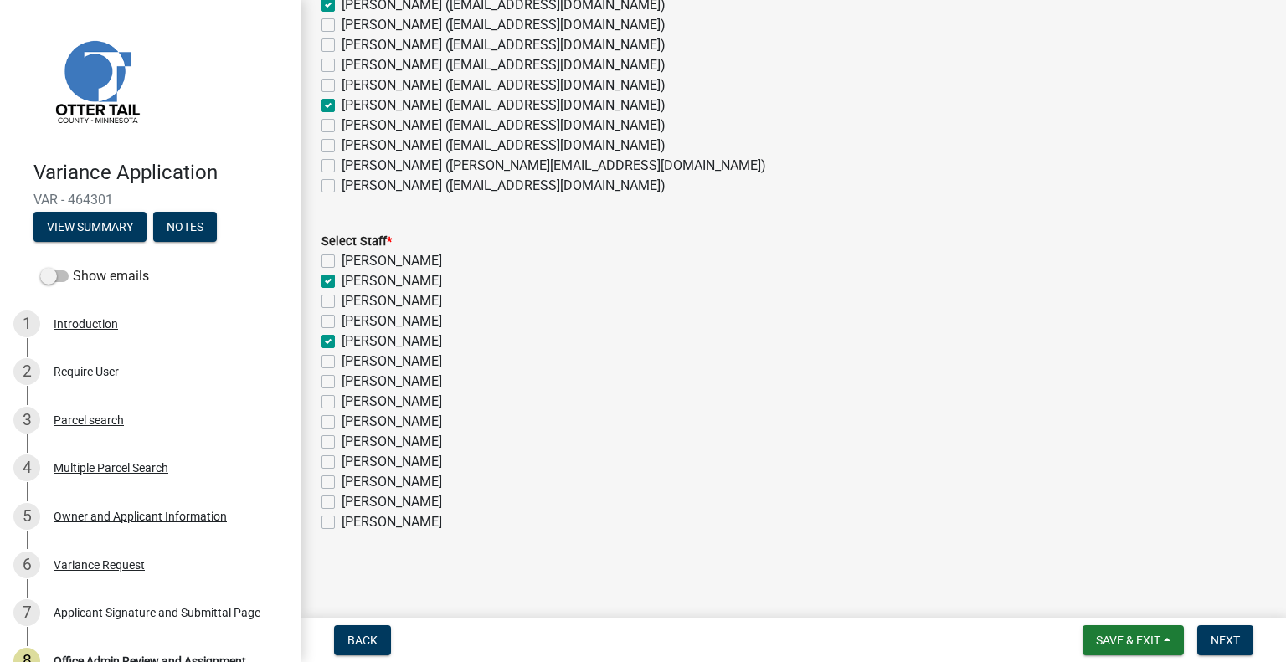
checkbox input "false"
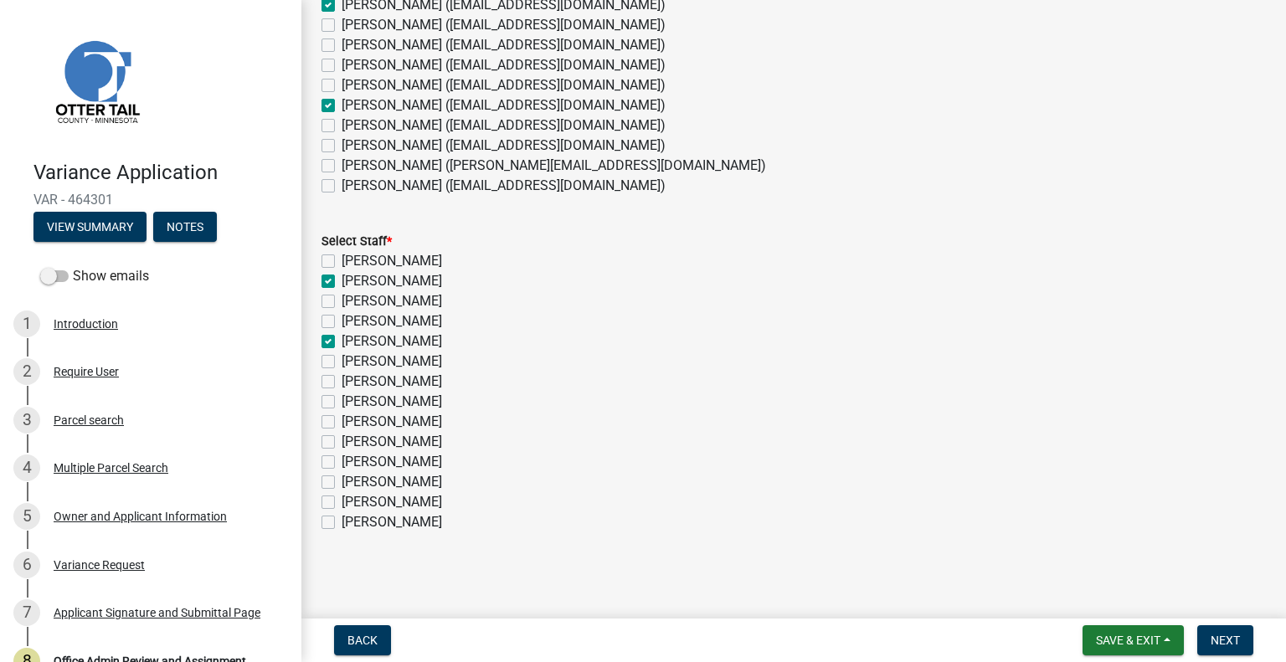
checkbox input "false"
click at [412, 440] on label "[PERSON_NAME]" at bounding box center [392, 442] width 100 height 20
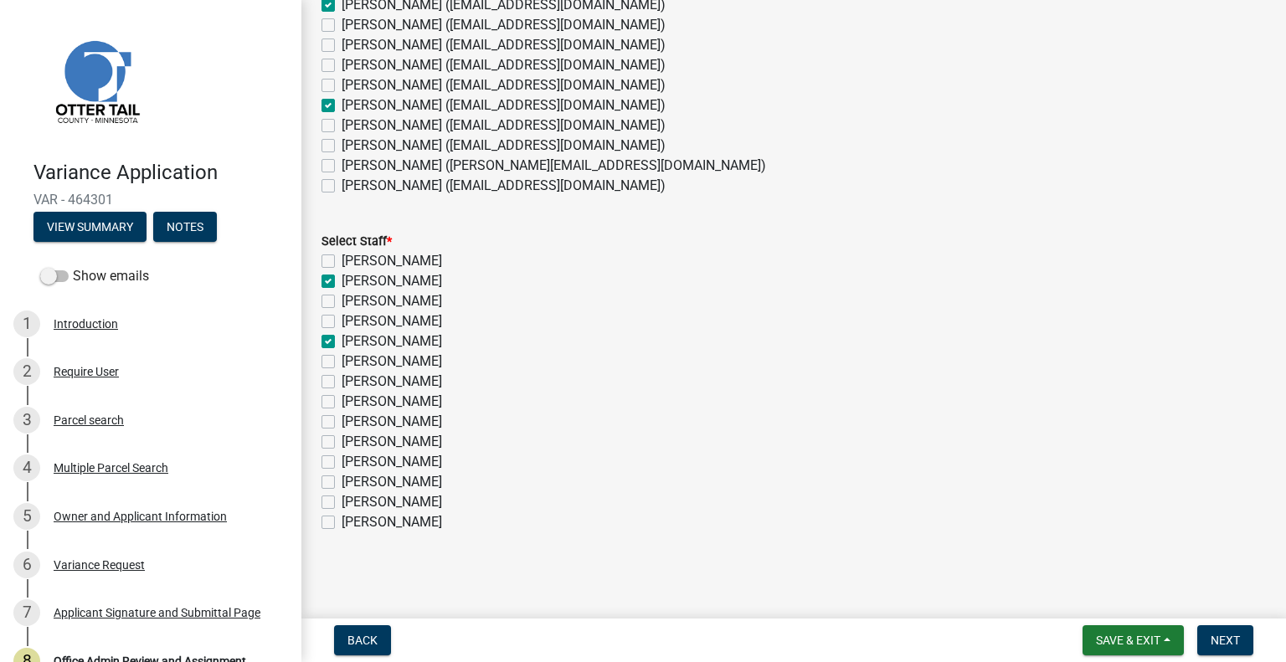
click at [352, 440] on input "[PERSON_NAME]" at bounding box center [347, 437] width 11 height 11
checkbox input "true"
checkbox input "false"
checkbox input "true"
checkbox input "false"
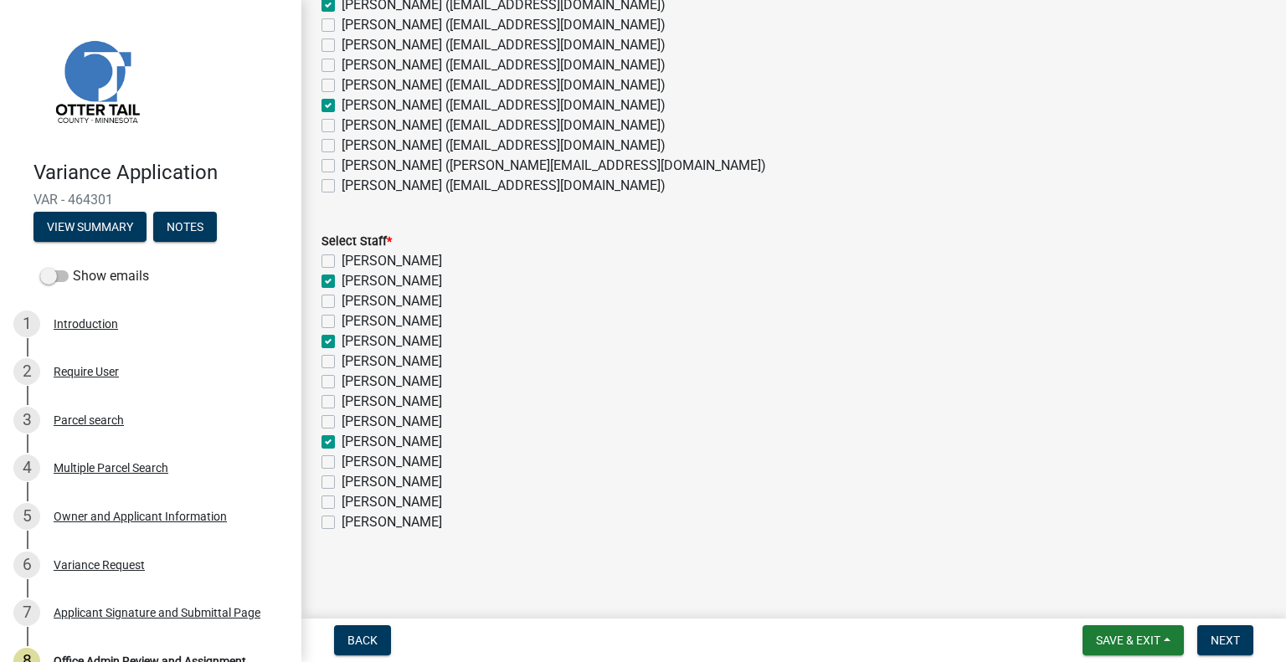
checkbox input "false"
checkbox input "true"
checkbox input "false"
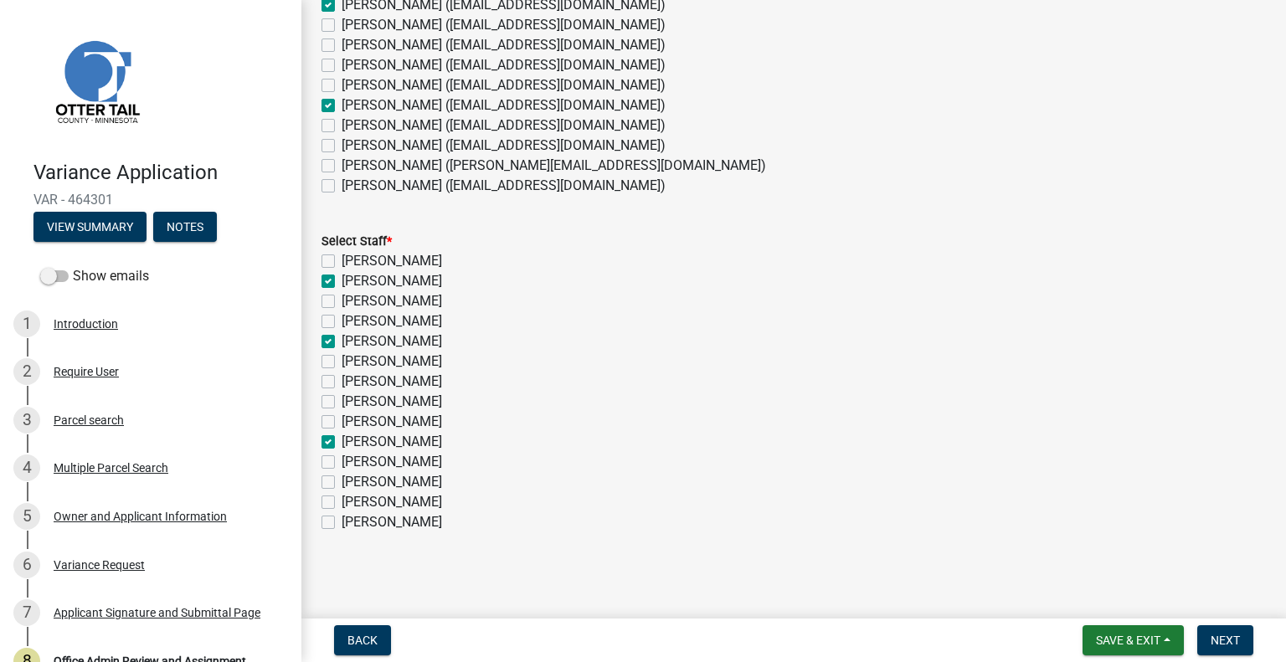
checkbox input "false"
checkbox input "true"
checkbox input "false"
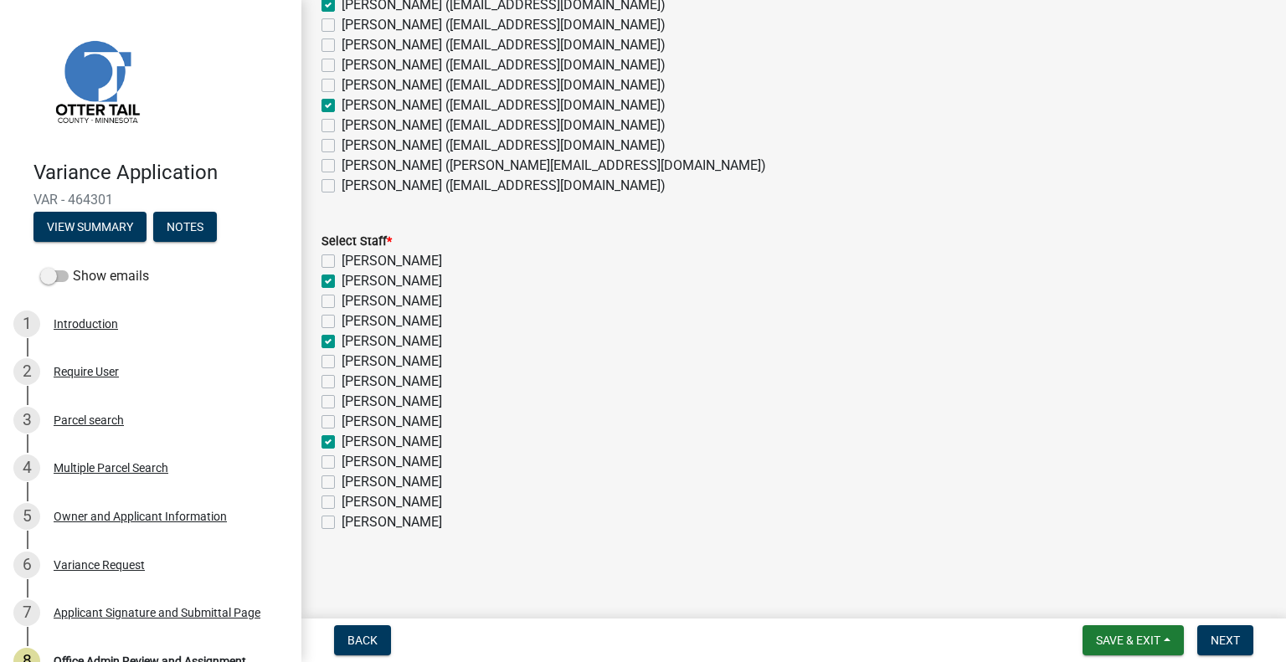
checkbox input "false"
click at [1216, 636] on span "Next" at bounding box center [1225, 640] width 29 height 13
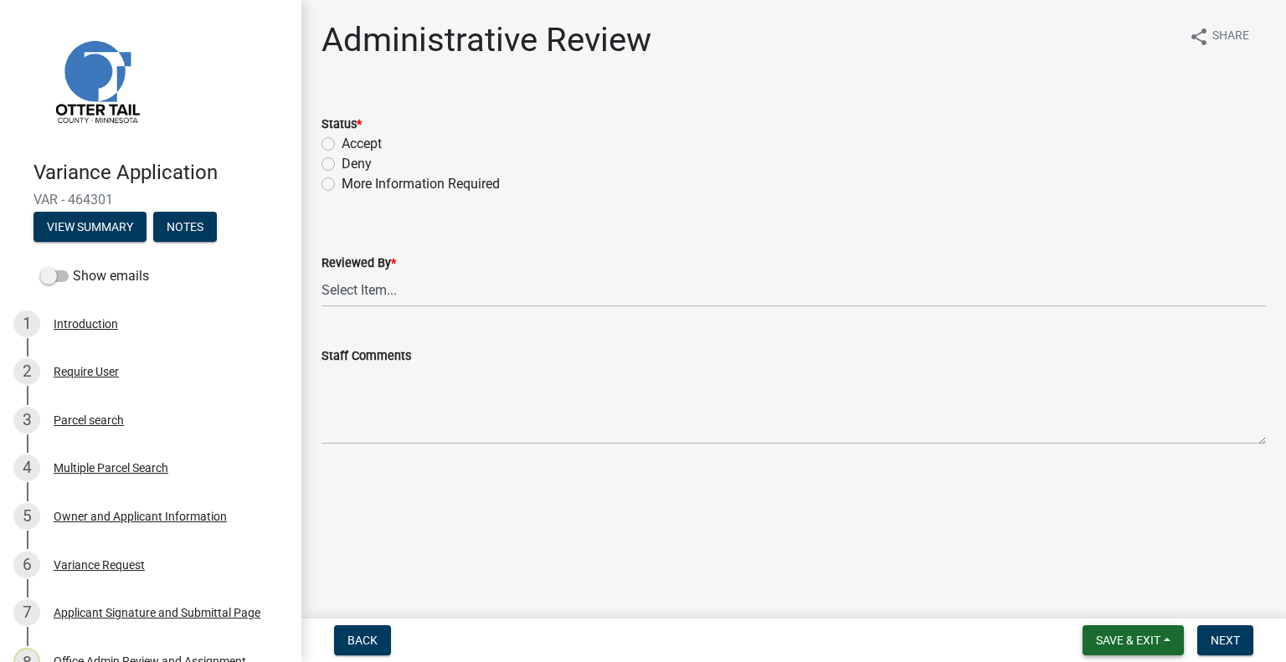
click at [1103, 639] on span "Save & Exit" at bounding box center [1128, 640] width 64 height 13
click at [1104, 602] on button "Save & Exit" at bounding box center [1117, 597] width 134 height 40
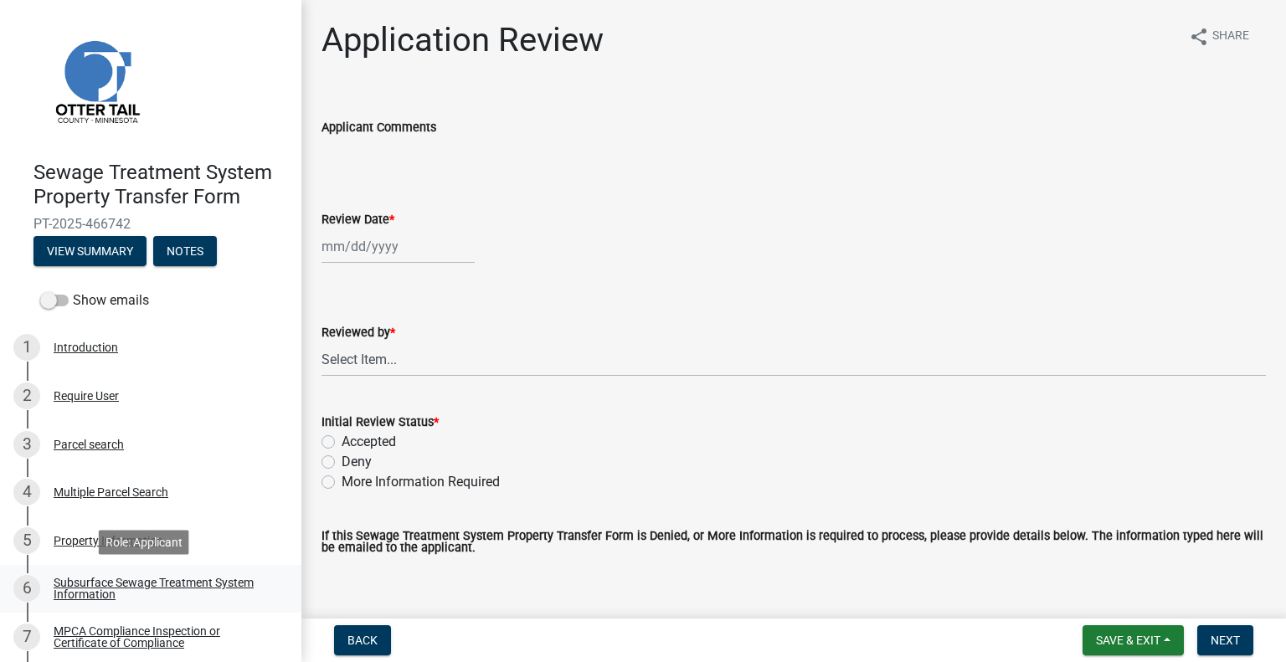
drag, startPoint x: 209, startPoint y: 592, endPoint x: 230, endPoint y: 564, distance: 34.7
click at [208, 592] on div "Subsurface Sewage Treatment System Information" at bounding box center [164, 588] width 221 height 23
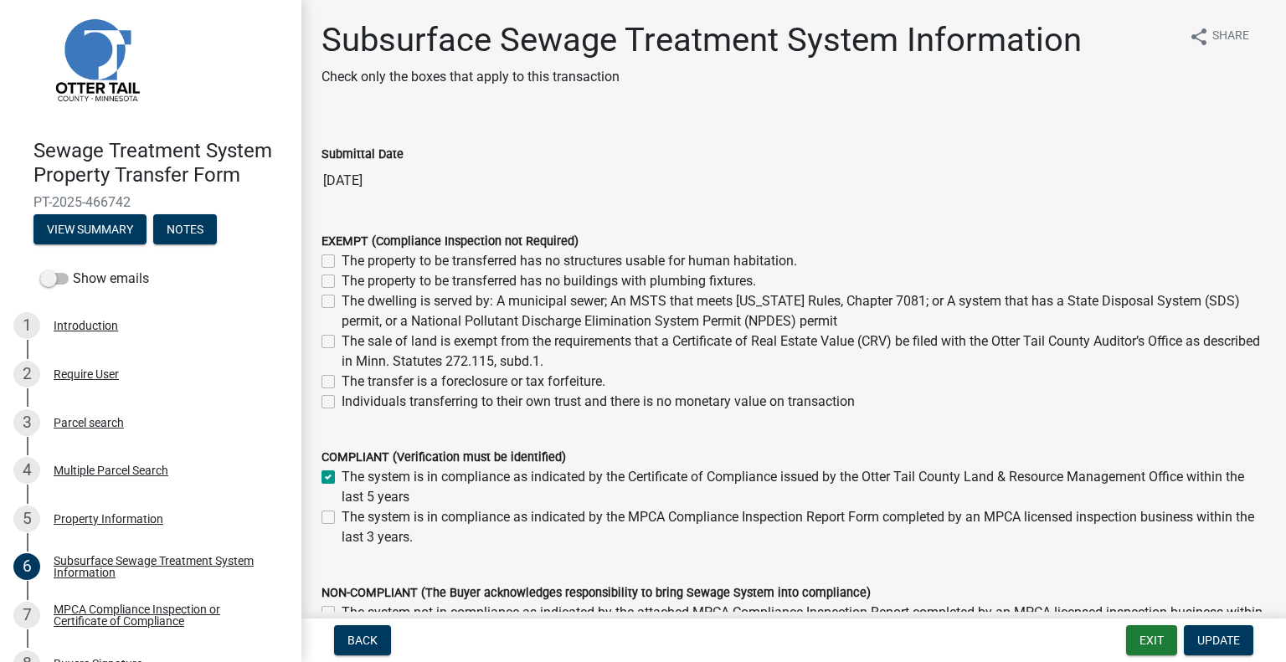
scroll to position [26, 0]
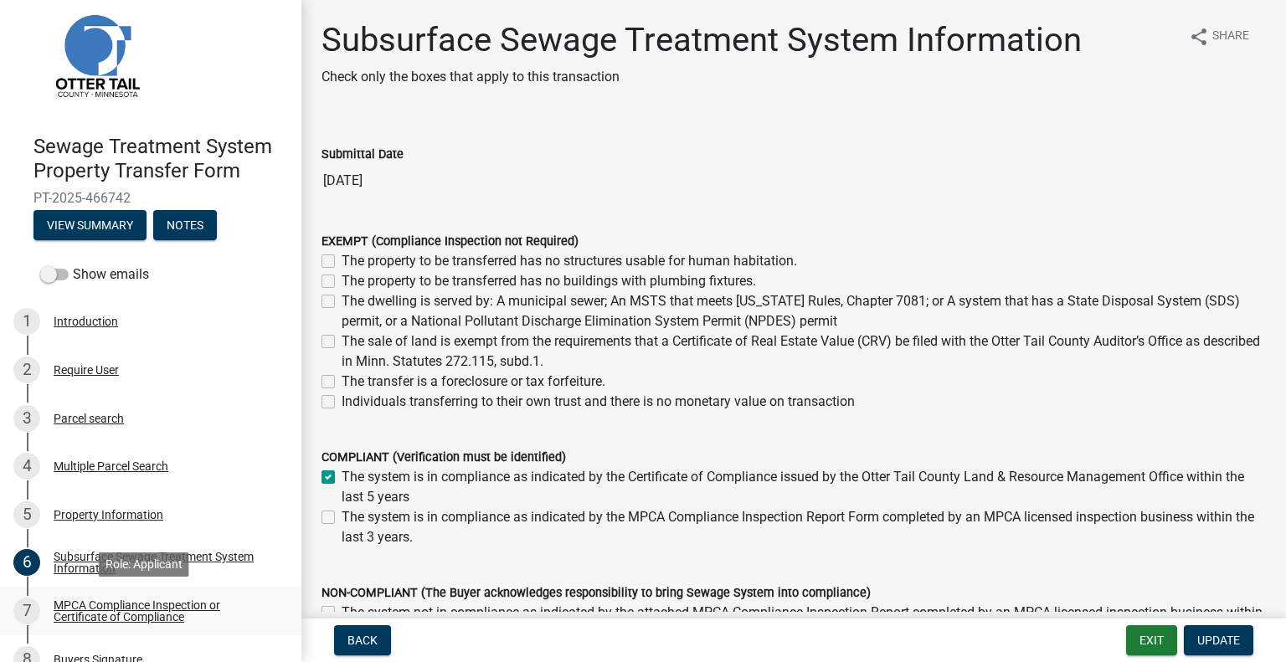
click at [180, 622] on div "MPCA Compliance Inspection or Certificate of Compliance" at bounding box center [164, 610] width 221 height 23
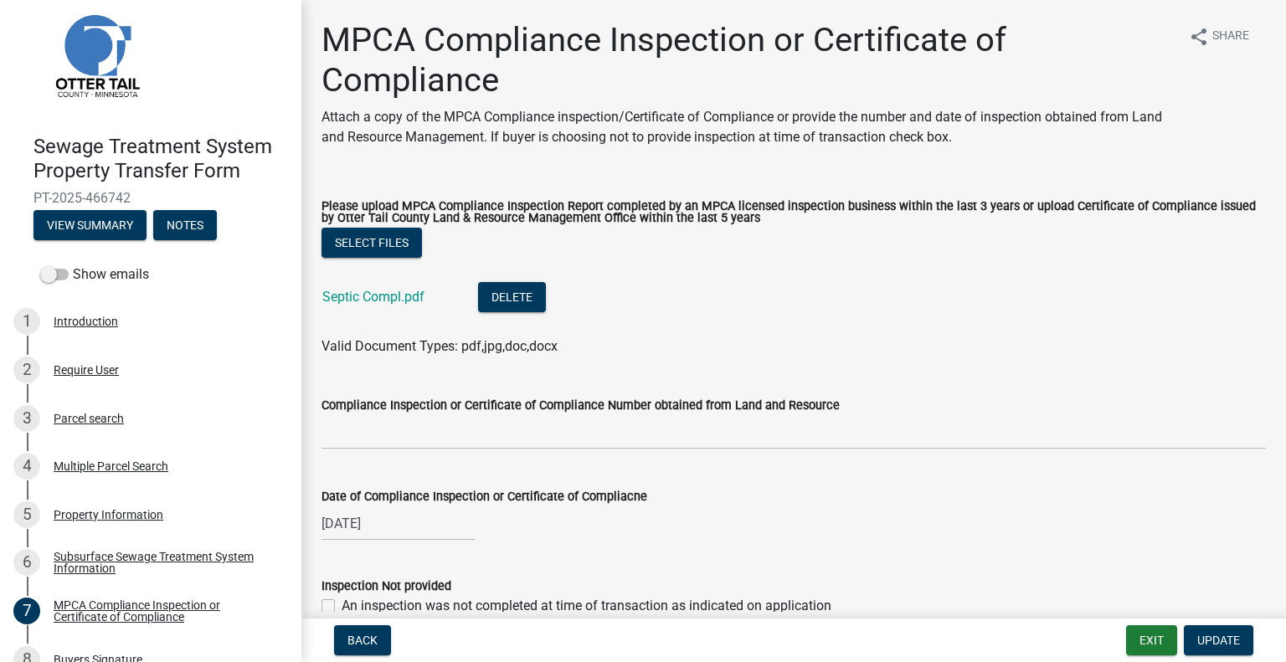
click at [398, 307] on div "Septic Compl.pdf" at bounding box center [386, 299] width 129 height 34
click at [396, 301] on link "Septic Compl.pdf" at bounding box center [373, 297] width 102 height 16
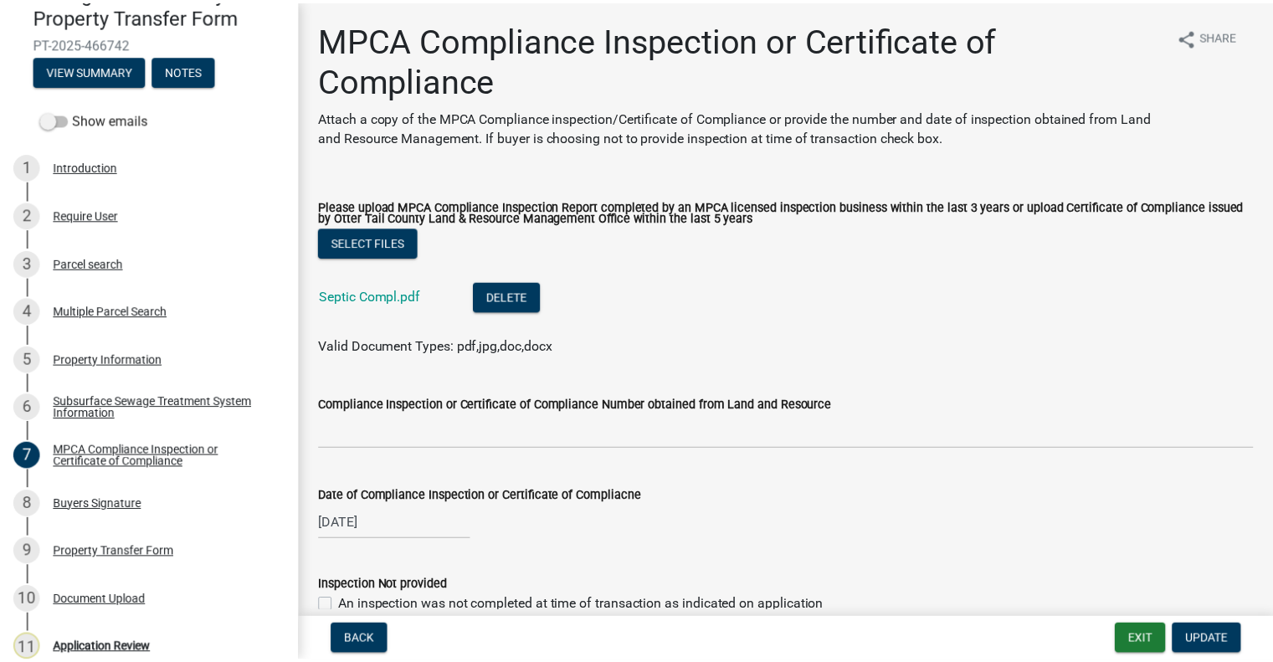
scroll to position [246, 0]
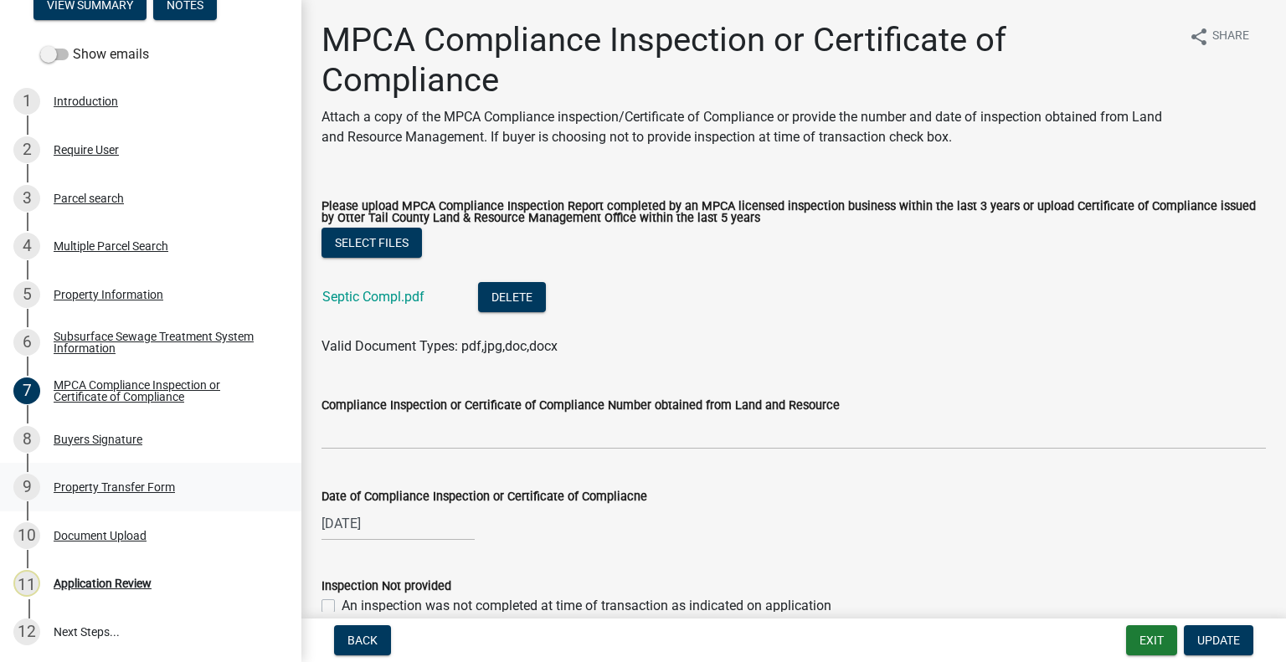
click at [158, 494] on div "9 Property Transfer Form" at bounding box center [143, 487] width 261 height 27
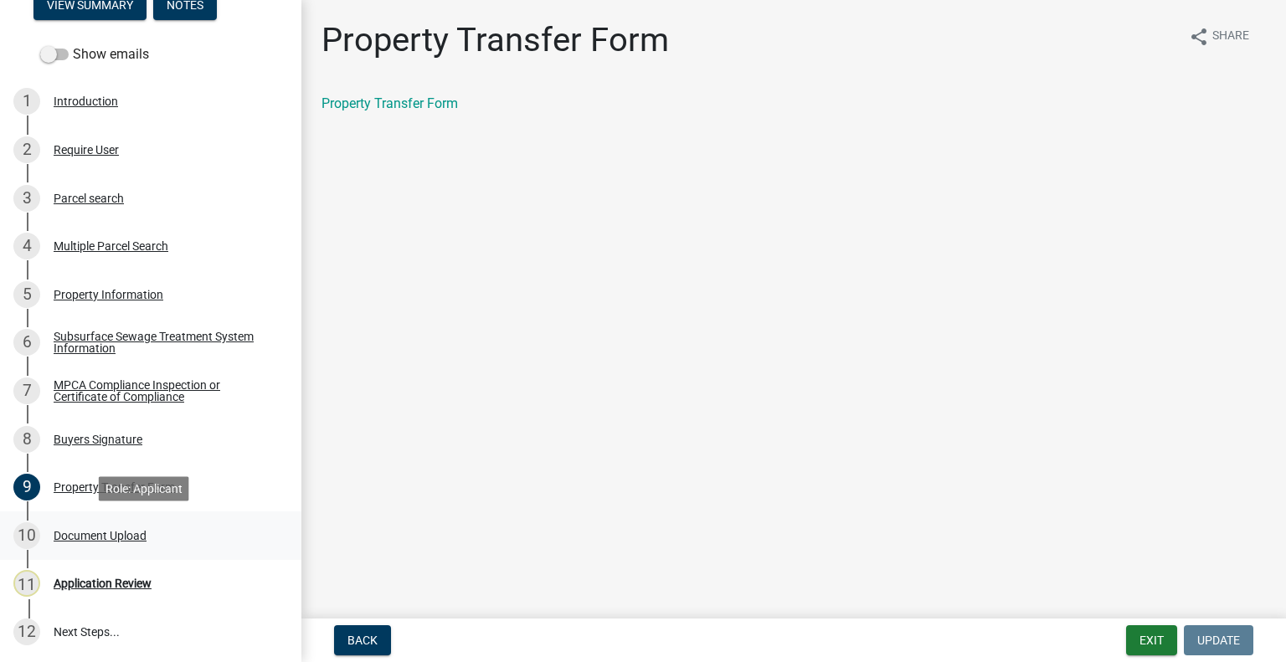
click at [131, 535] on div "Document Upload" at bounding box center [100, 536] width 93 height 12
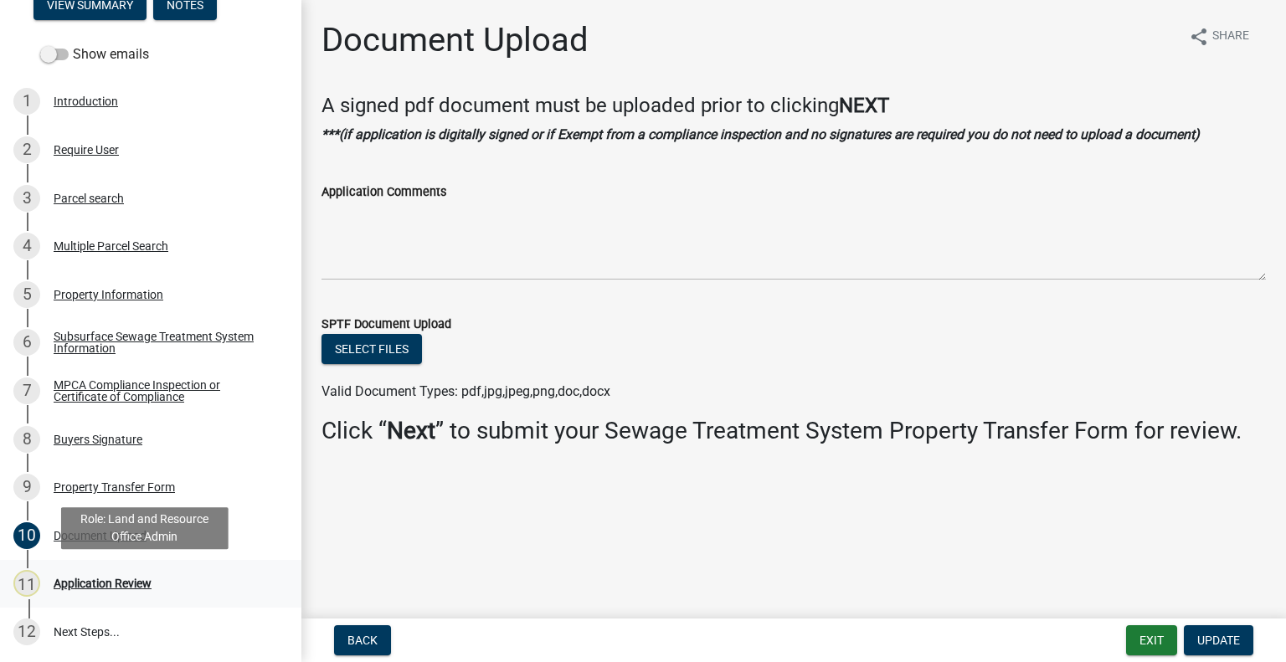
click at [100, 584] on div "Application Review" at bounding box center [103, 584] width 98 height 12
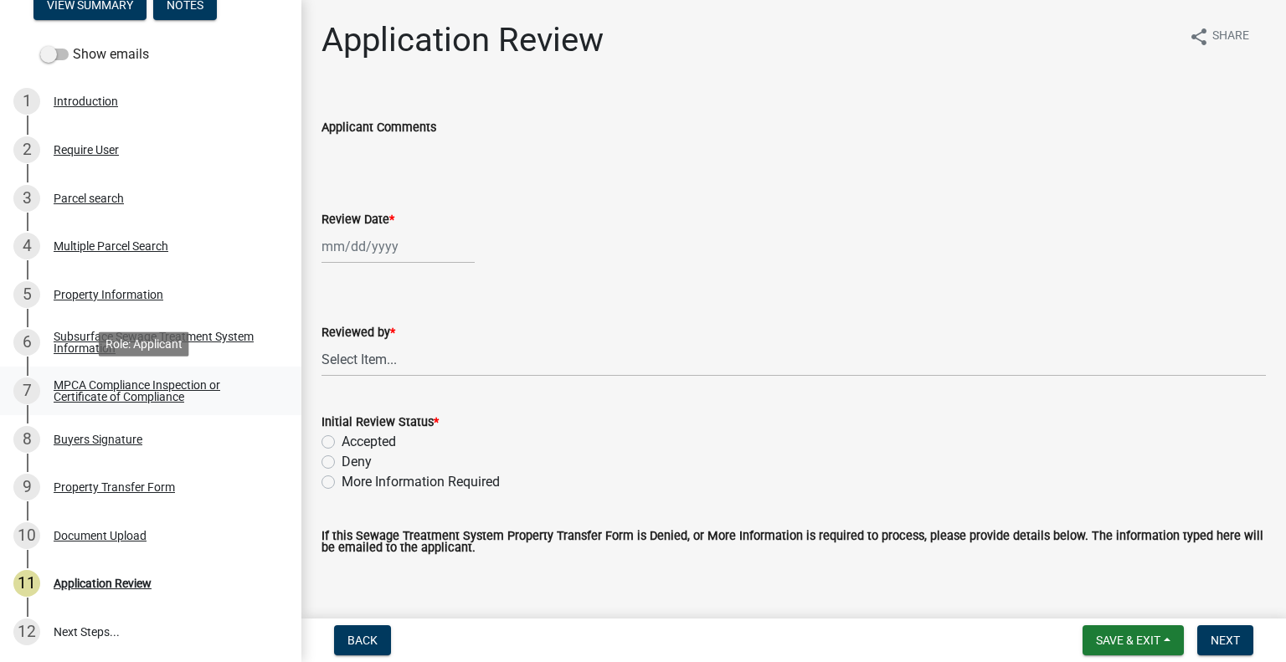
click at [151, 381] on div "MPCA Compliance Inspection or Certificate of Compliance" at bounding box center [164, 390] width 221 height 23
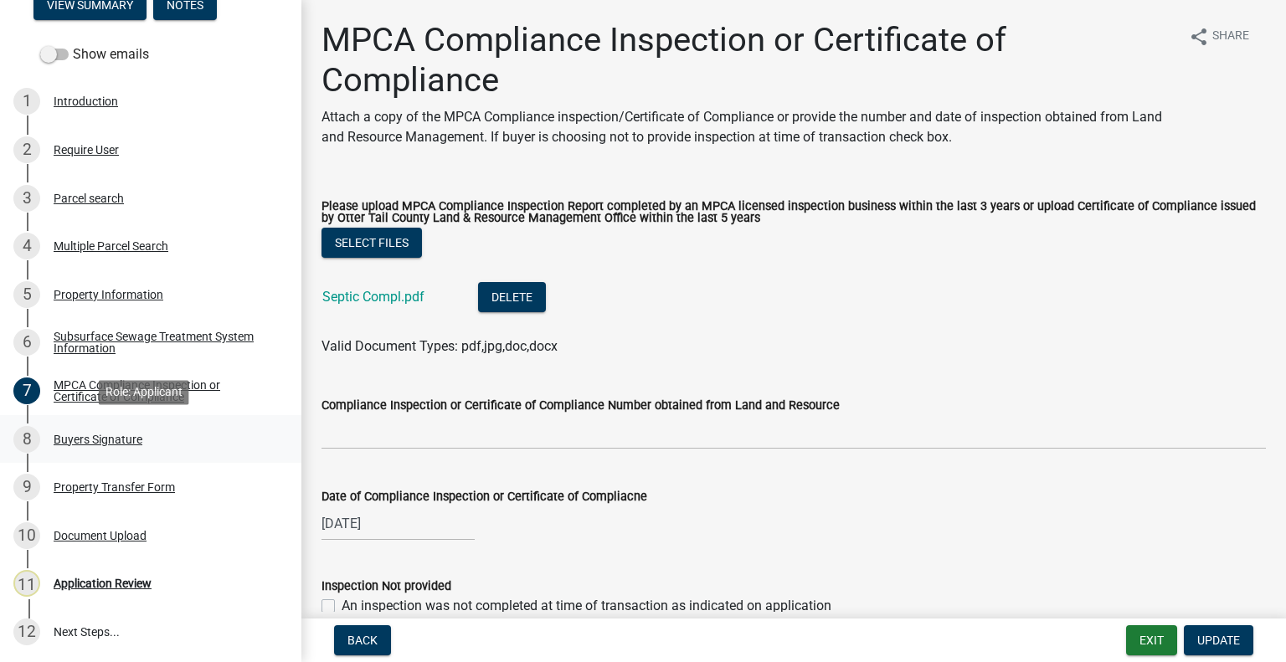
click at [136, 440] on div "Buyers Signature" at bounding box center [98, 440] width 89 height 12
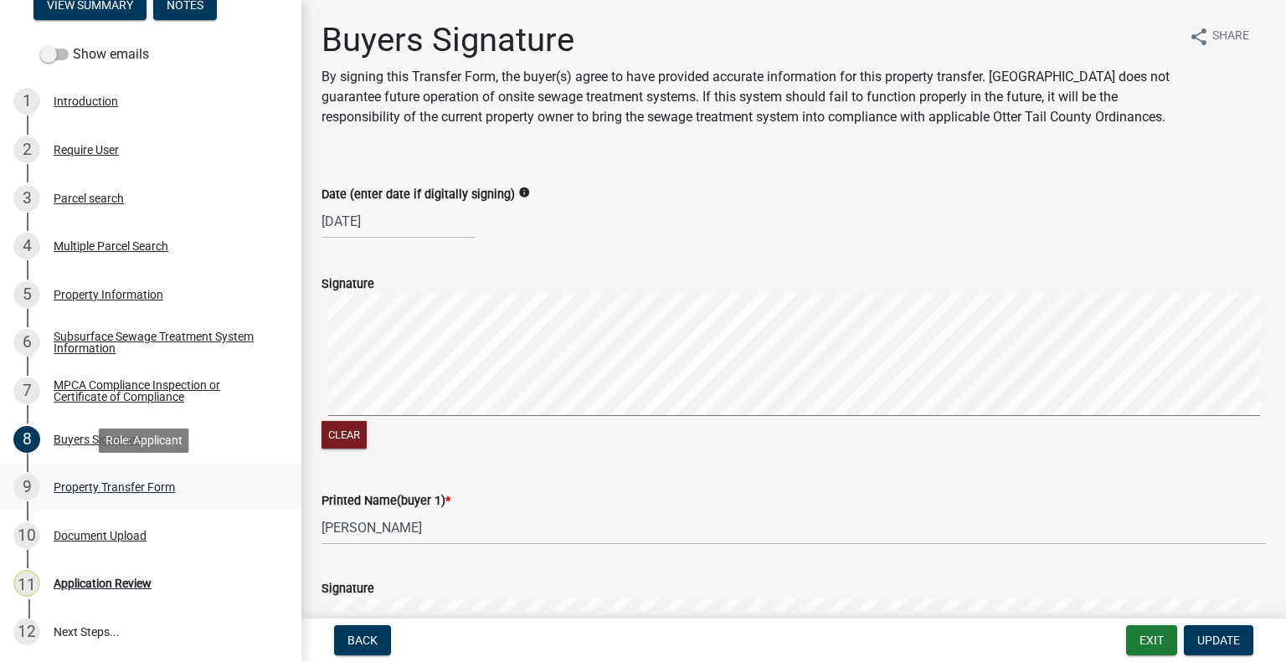
click at [116, 496] on div "9 Property Transfer Form" at bounding box center [143, 487] width 261 height 27
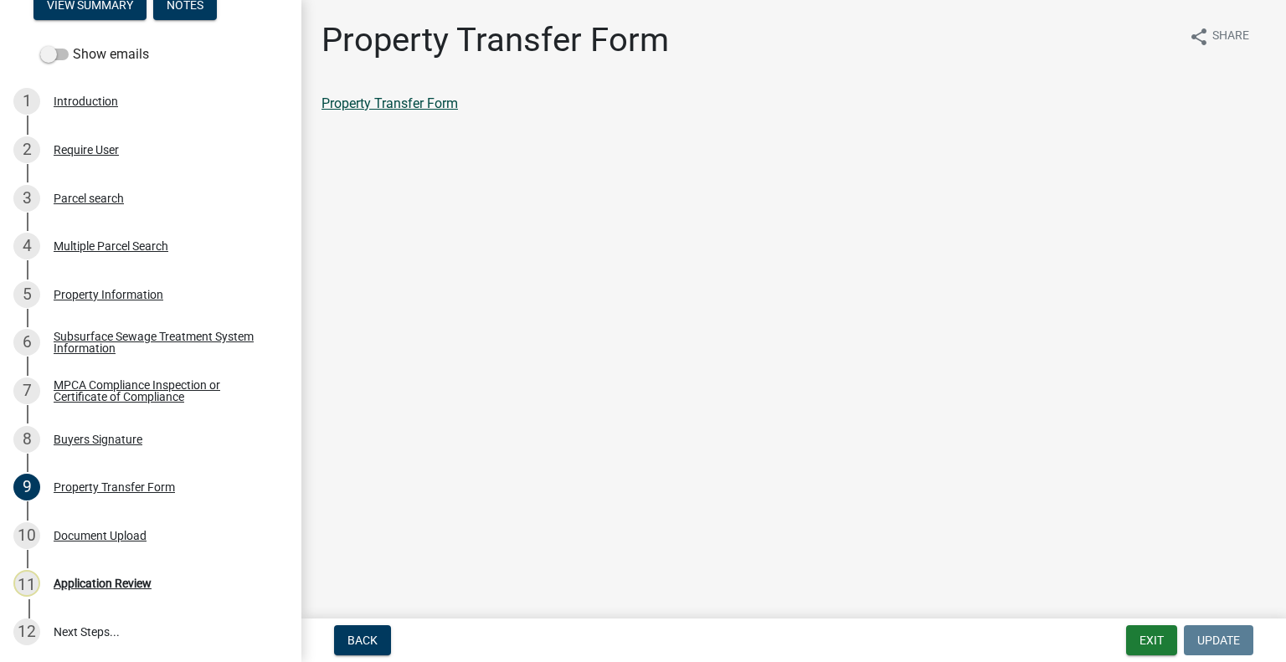
click at [382, 103] on link "Property Transfer Form" at bounding box center [389, 103] width 136 height 16
click at [134, 200] on div "3 Parcel search" at bounding box center [143, 198] width 261 height 27
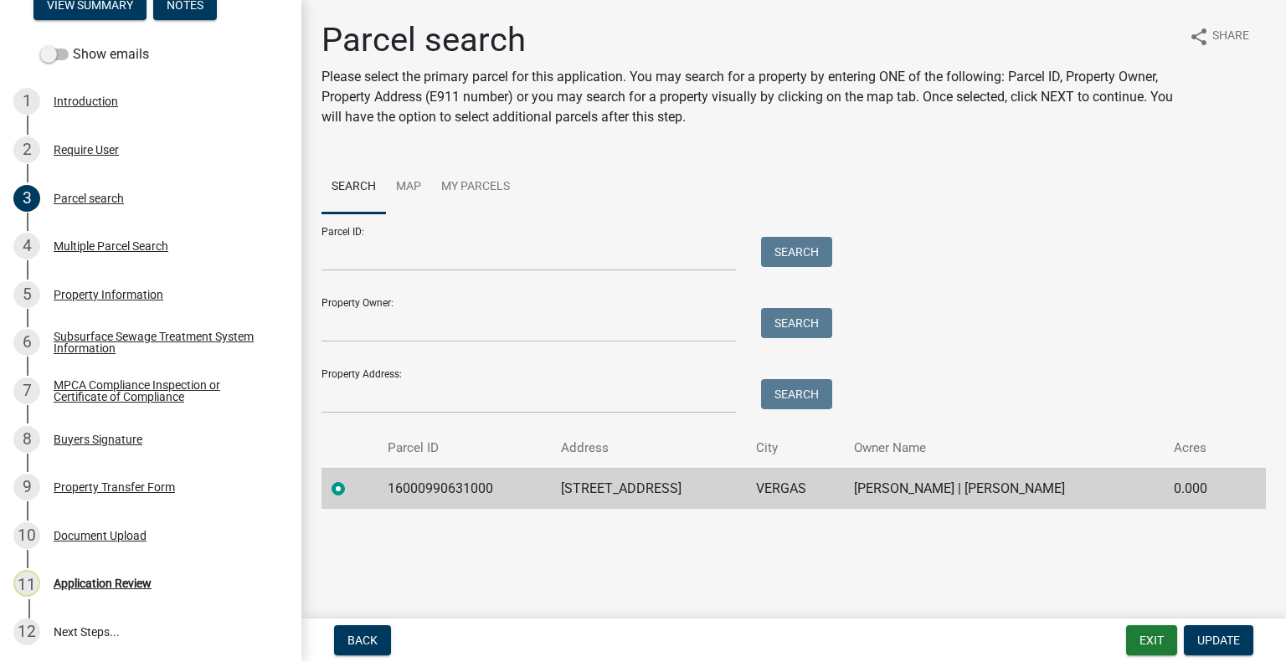
click at [409, 488] on td "16000990631000" at bounding box center [465, 488] width 174 height 41
click at [410, 487] on td "16000990631000" at bounding box center [465, 488] width 174 height 41
copy td "16000990631000"
click at [131, 589] on div "Application Review" at bounding box center [103, 584] width 98 height 12
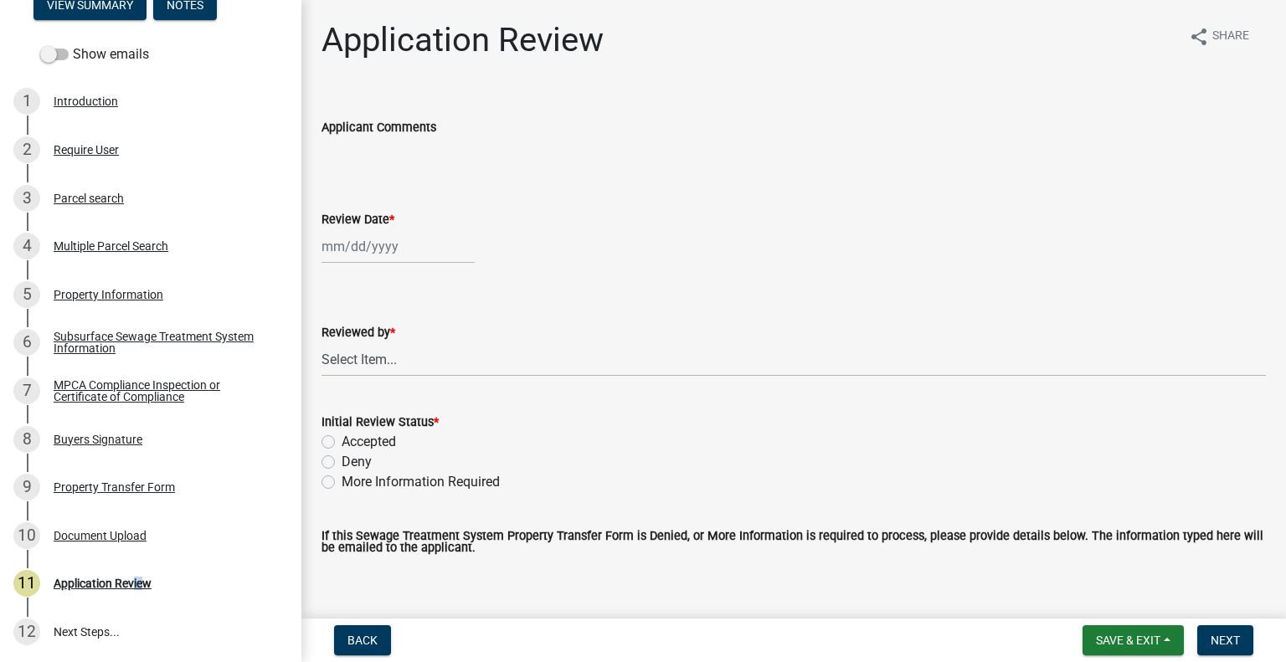
select select "8"
select select "2025"
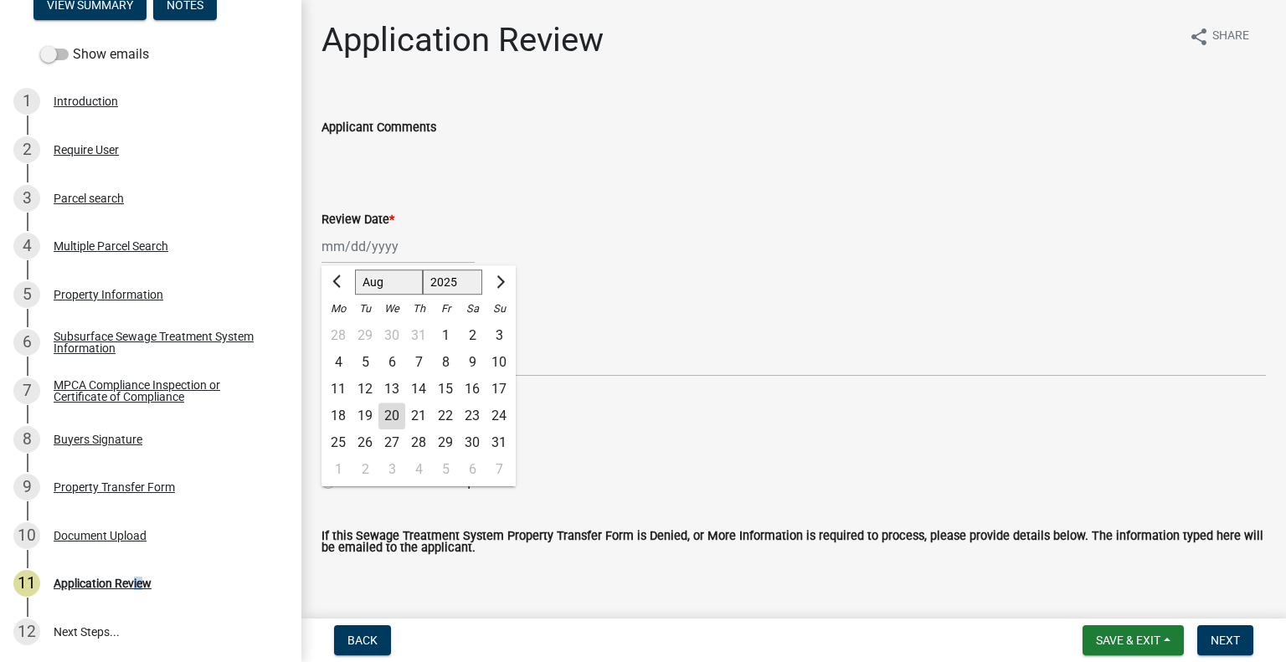
click at [388, 252] on div "Jan Feb Mar Apr May Jun Jul Aug Sep Oct Nov Dec 1525 1526 1527 1528 1529 1530 1…" at bounding box center [397, 246] width 153 height 34
click at [398, 414] on div "20" at bounding box center [391, 416] width 27 height 27
type input "[DATE]"
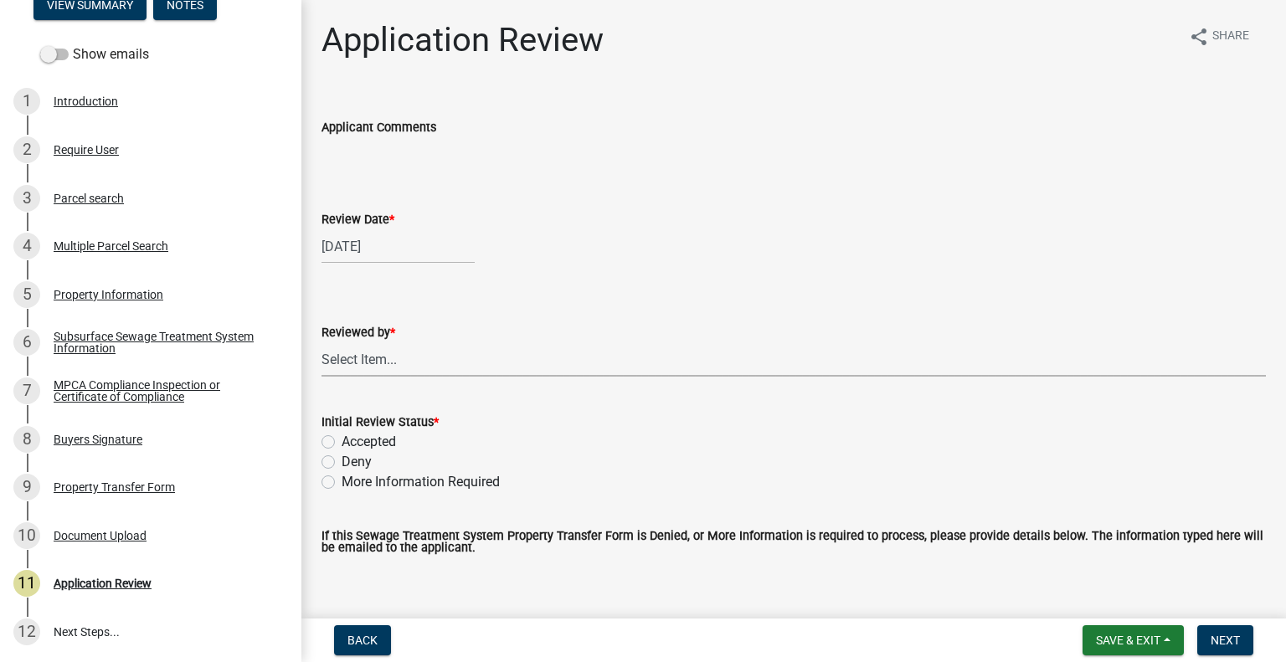
click at [412, 369] on select "Select Item... Alexis Newark Amy Busko Andrea Perales Brittany Tollefson Christ…" at bounding box center [793, 359] width 944 height 34
click at [321, 342] on select "Select Item... Alexis Newark Amy Busko Andrea Perales Brittany Tollefson Christ…" at bounding box center [793, 359] width 944 height 34
select select "2217fab6-25d2-4df2-8e35-18ddd05e0fe8"
drag, startPoint x: 374, startPoint y: 440, endPoint x: 420, endPoint y: 455, distance: 48.4
click at [374, 440] on label "Accepted" at bounding box center [369, 442] width 54 height 20
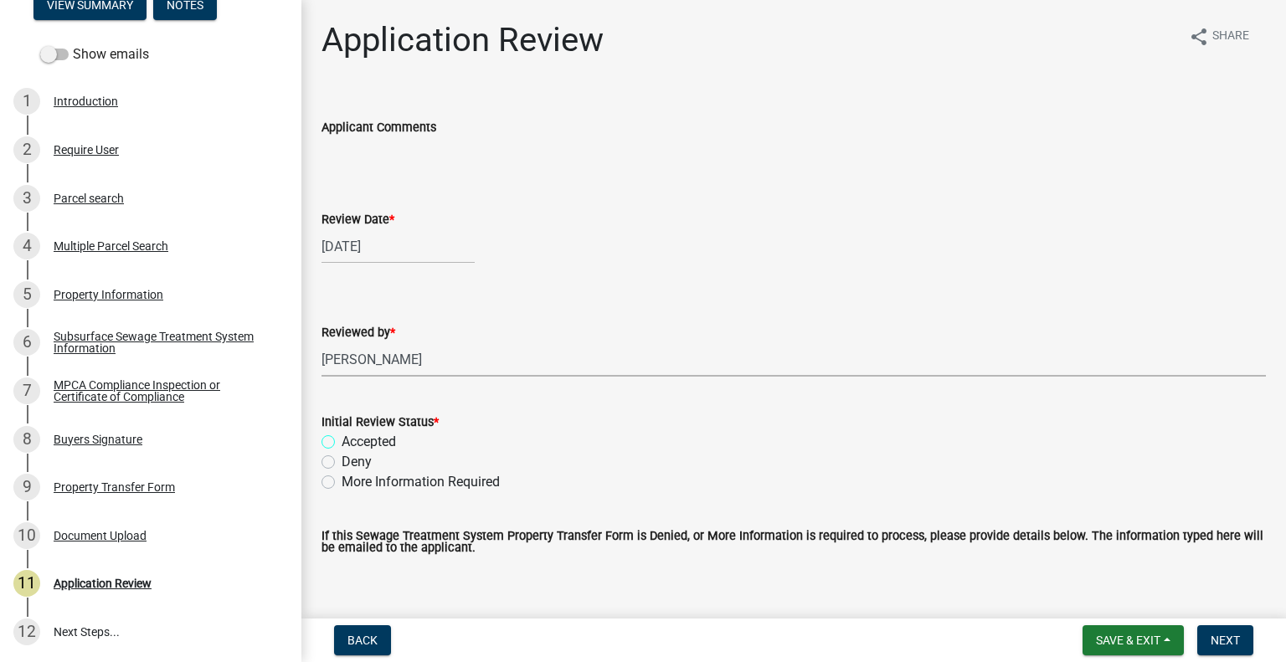
click at [352, 440] on input "Accepted" at bounding box center [347, 437] width 11 height 11
radio input "true"
click at [1226, 640] on span "Next" at bounding box center [1225, 640] width 29 height 13
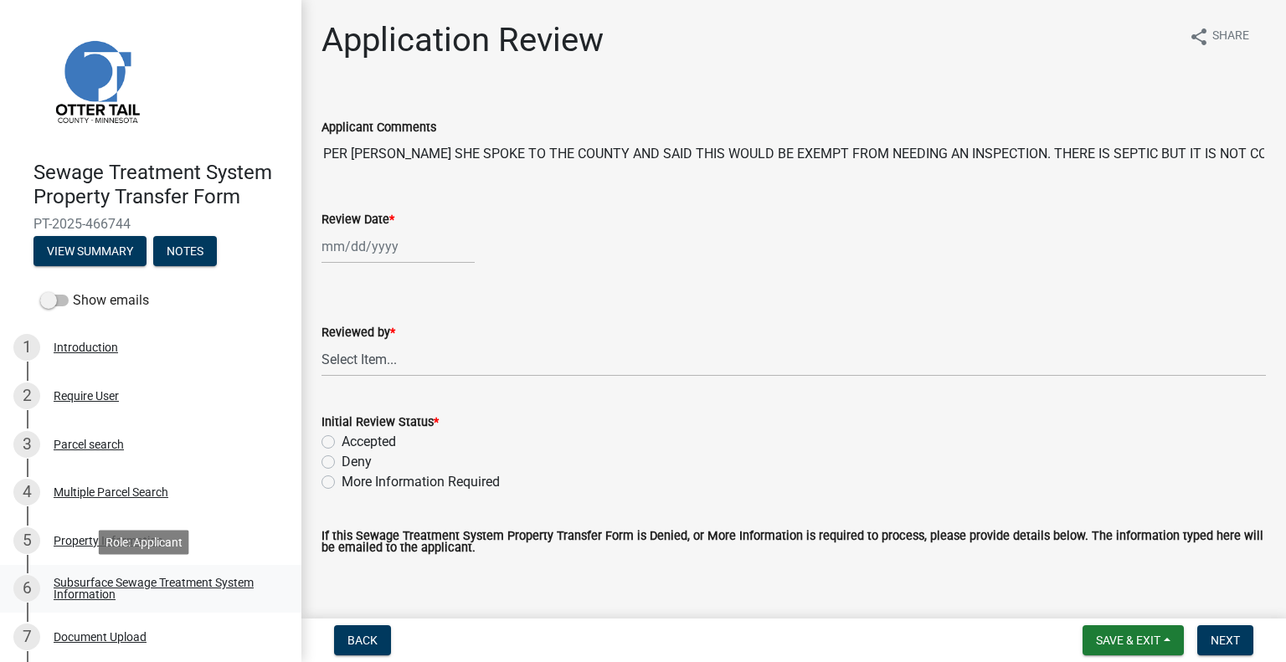
click at [208, 586] on div "Subsurface Sewage Treatment System Information" at bounding box center [164, 588] width 221 height 23
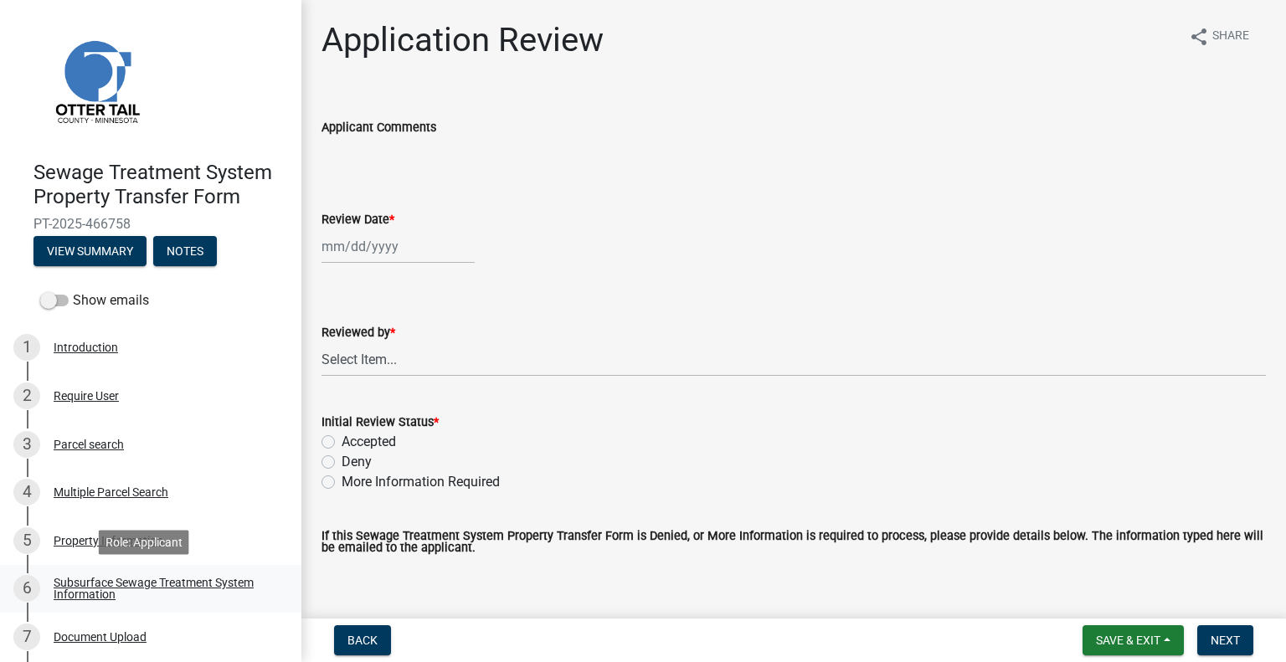
click at [195, 581] on div "Subsurface Sewage Treatment System Information" at bounding box center [164, 588] width 221 height 23
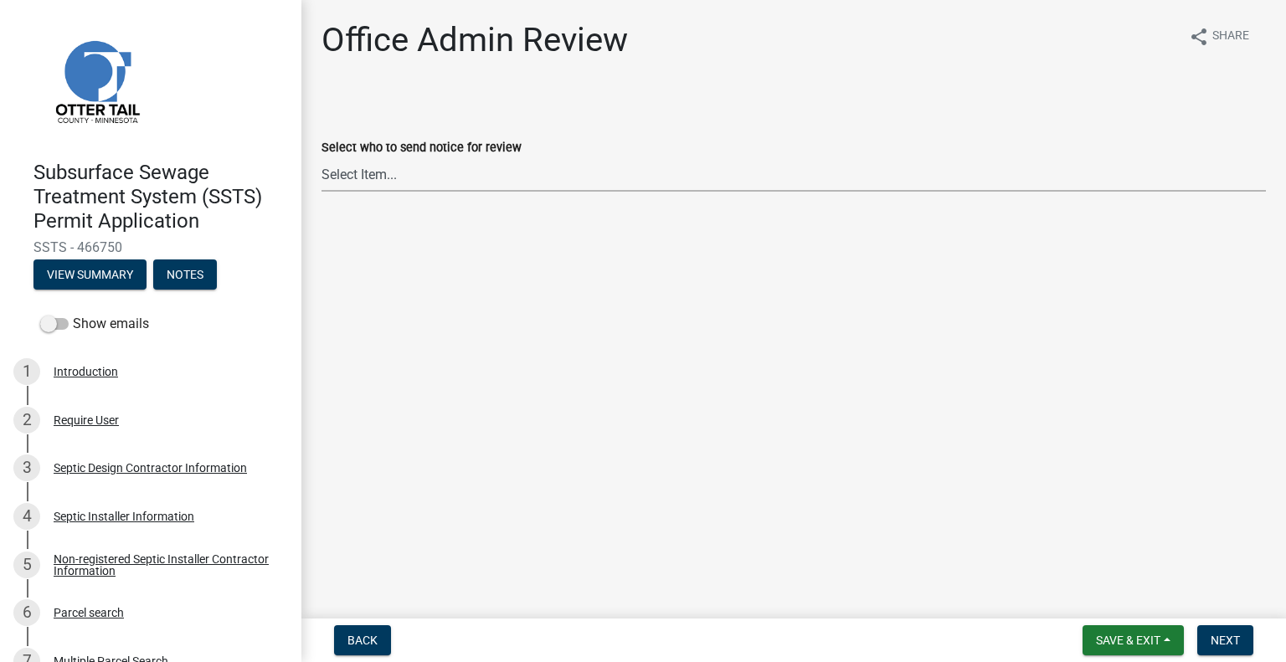
click at [461, 185] on select "Select Item... [PERSON_NAME] ([EMAIL_ADDRESS][DOMAIN_NAME]) [PERSON_NAME] ([EMA…" at bounding box center [793, 174] width 944 height 34
click at [321, 157] on select "Select Item... [PERSON_NAME] ([EMAIL_ADDRESS][DOMAIN_NAME]) [PERSON_NAME] ([EMA…" at bounding box center [793, 174] width 944 height 34
select select "587f38f5-c90e-4c12-9e10-d3e23909bbca"
click at [1230, 632] on button "Next" at bounding box center [1225, 640] width 56 height 30
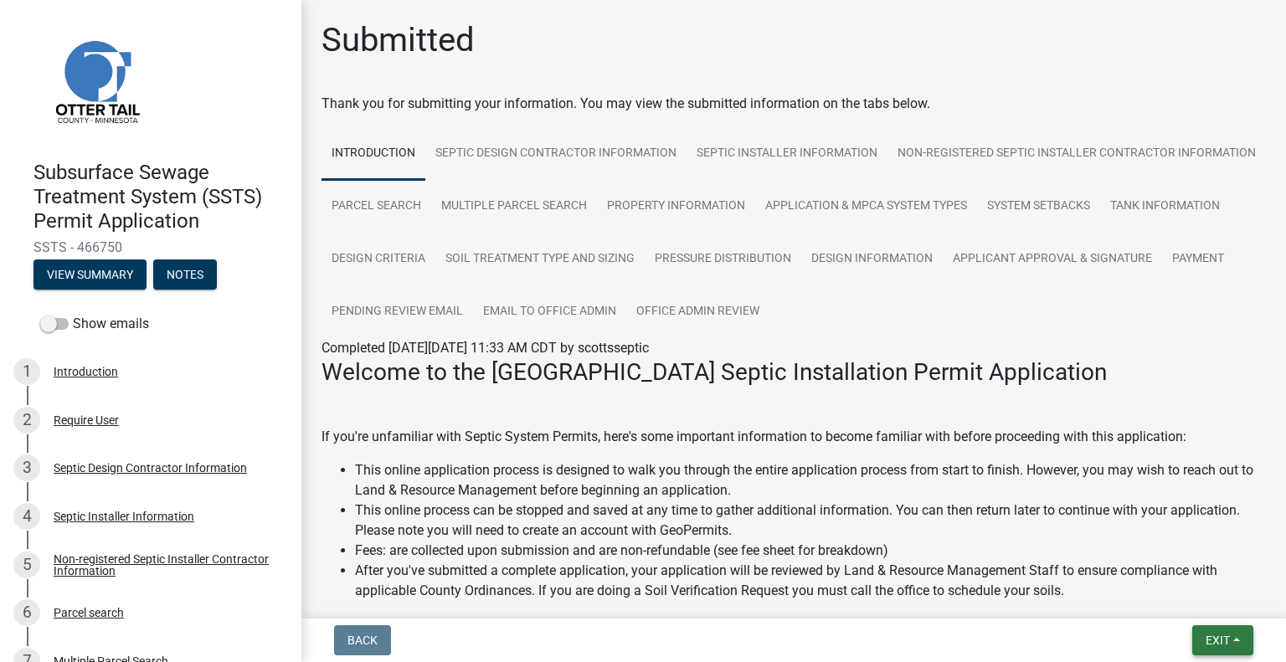
click at [1216, 639] on span "Exit" at bounding box center [1218, 640] width 24 height 13
click at [1185, 605] on button "Save & Exit" at bounding box center [1187, 597] width 134 height 40
